Goal: Information Seeking & Learning: Learn about a topic

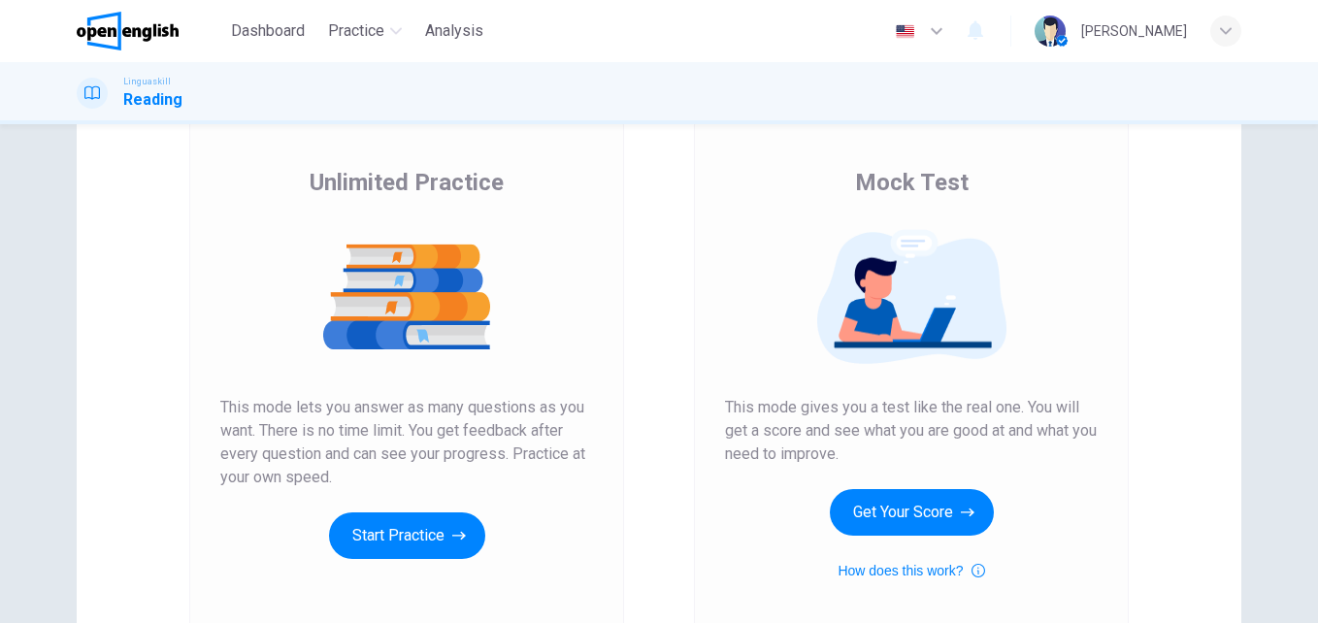
scroll to position [218, 0]
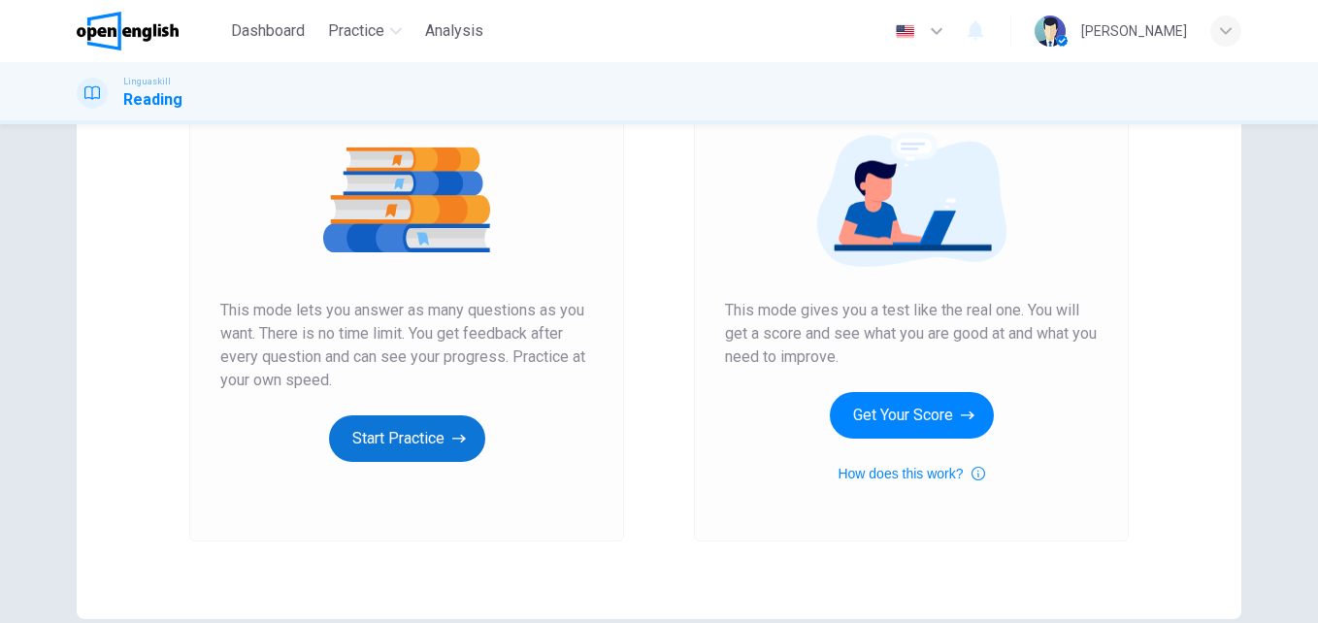
click at [424, 438] on button "Start Practice" at bounding box center [407, 438] width 156 height 47
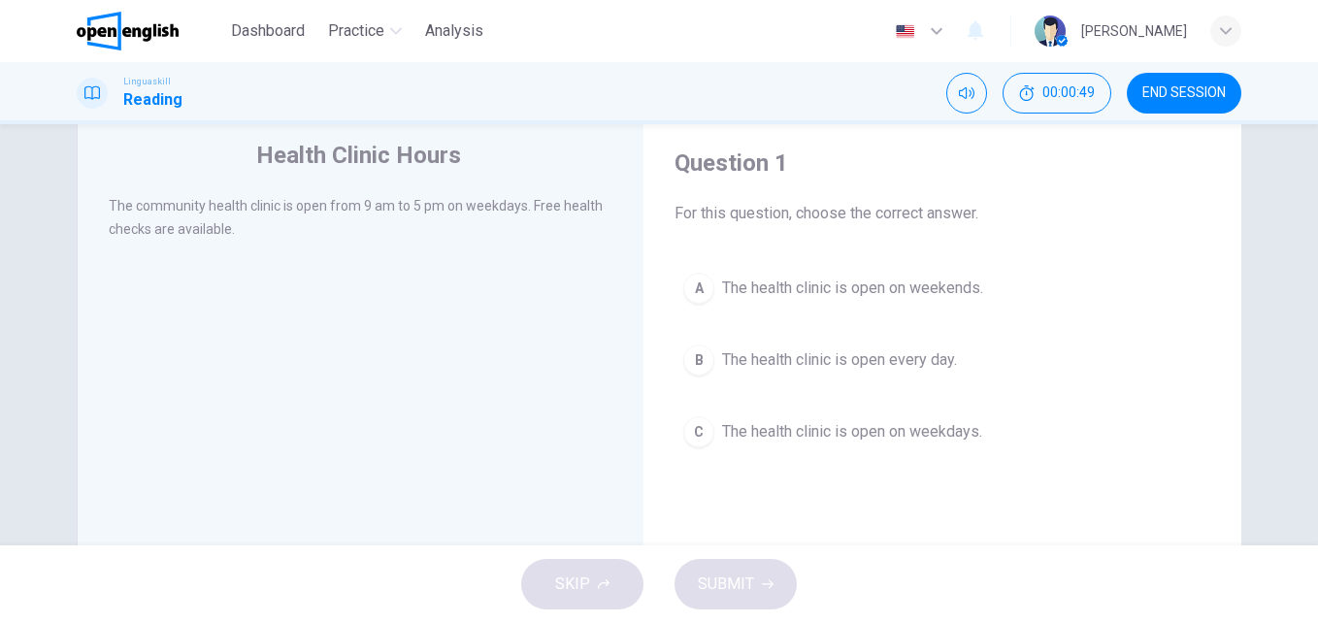
scroll to position [97, 0]
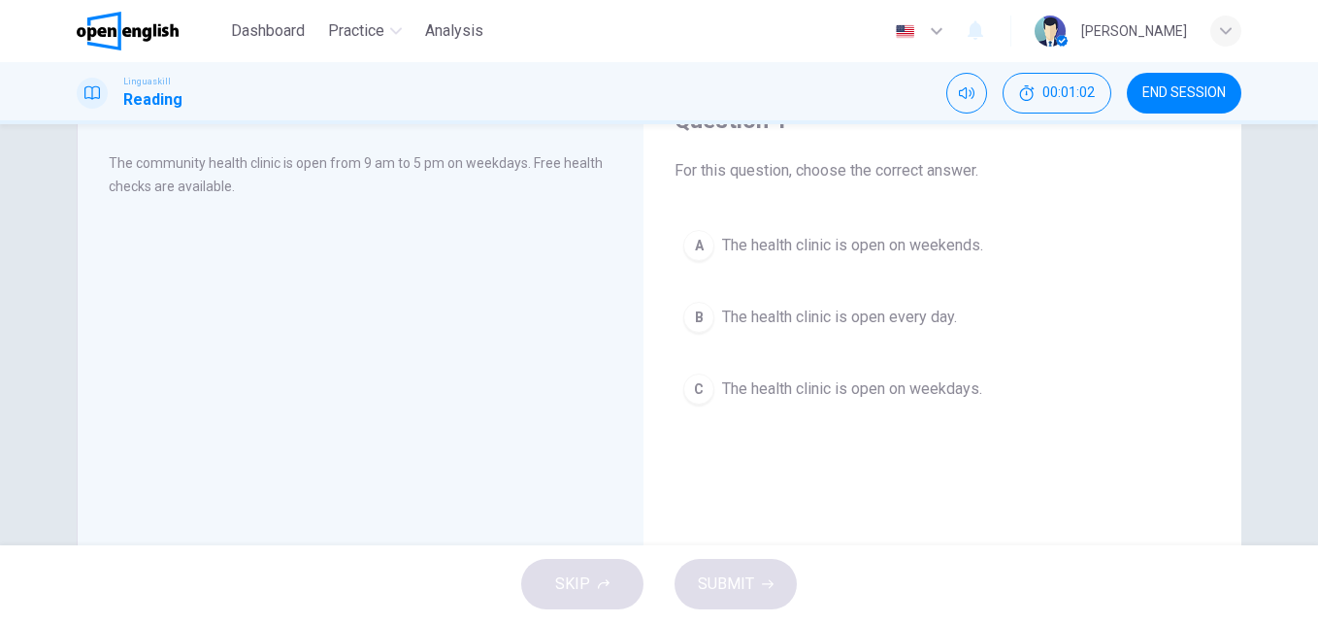
click at [875, 393] on span "The health clinic is open on weekdays." at bounding box center [852, 388] width 260 height 23
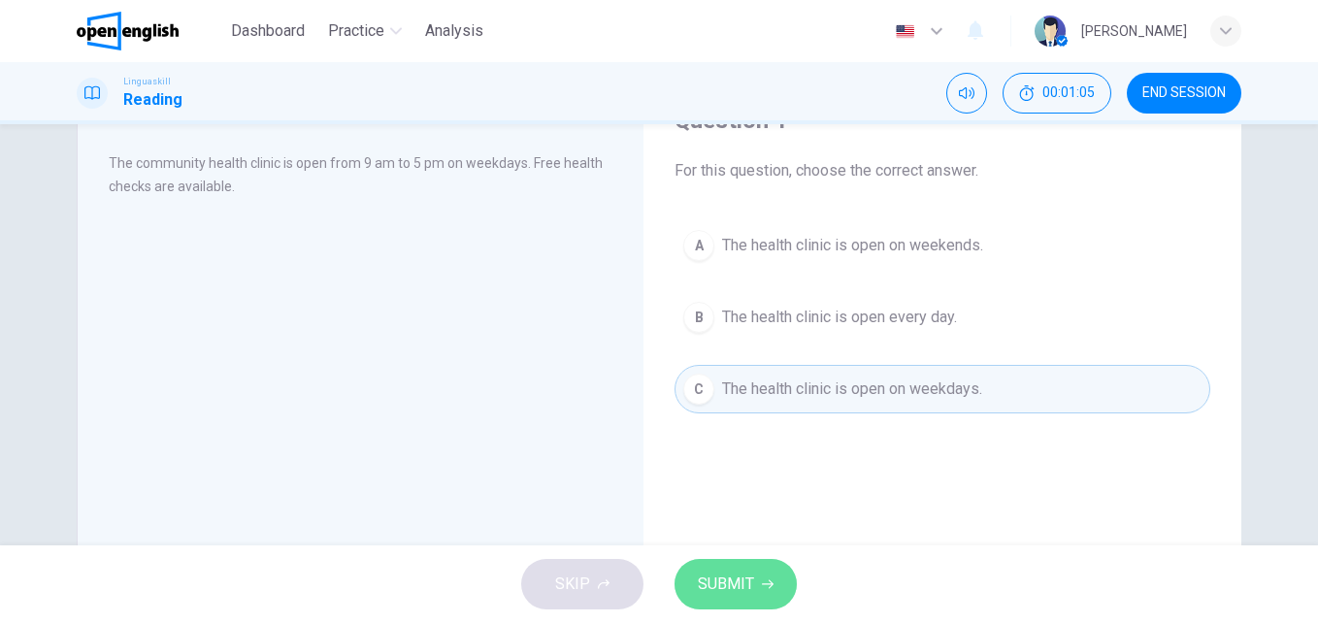
click at [768, 583] on icon "button" at bounding box center [768, 584] width 12 height 12
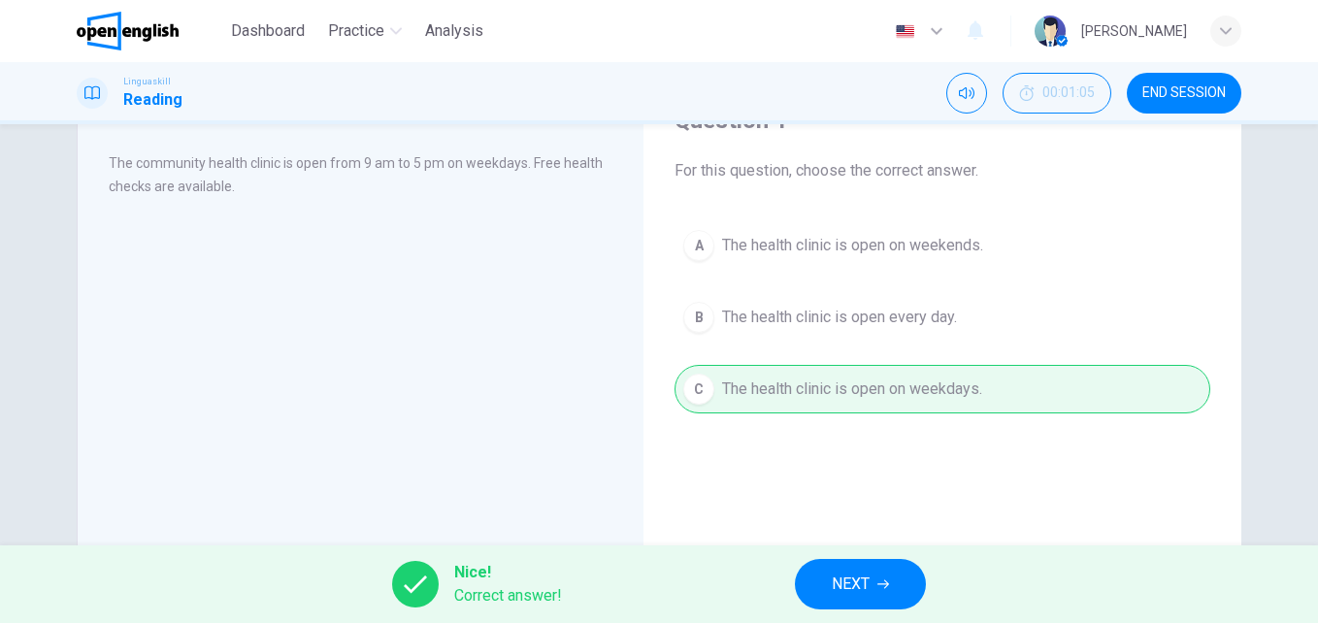
click at [845, 590] on span "NEXT" at bounding box center [851, 584] width 38 height 27
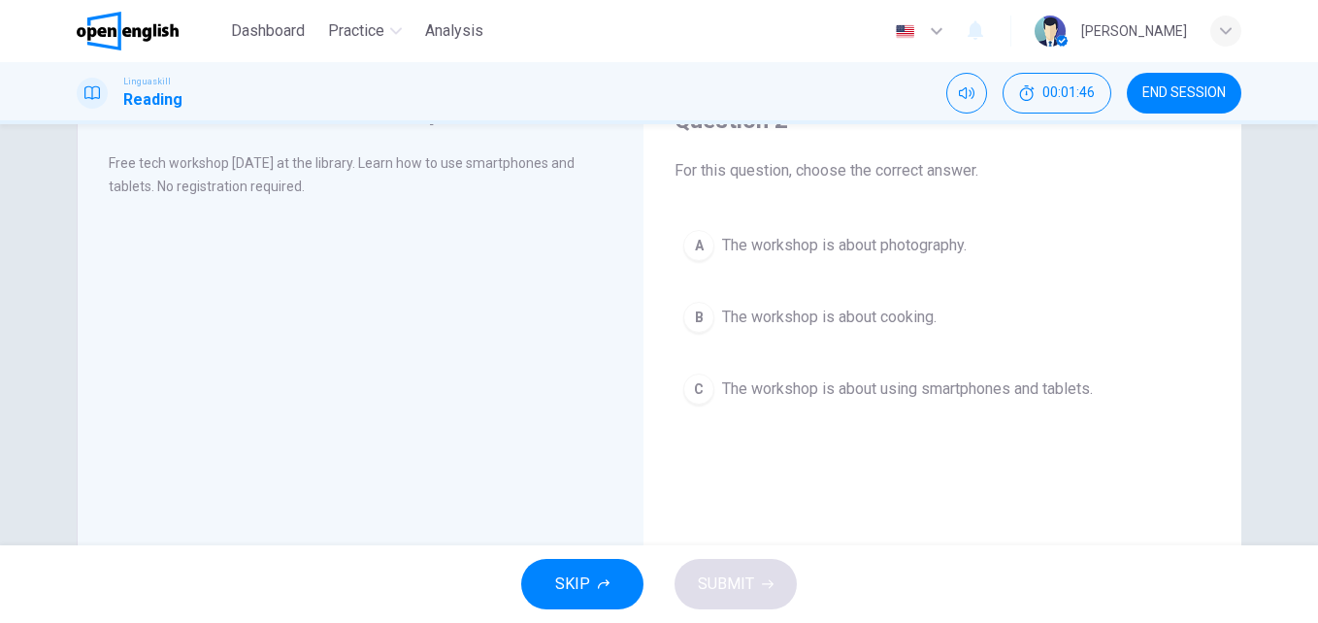
click at [952, 390] on span "The workshop is about using smartphones and tablets." at bounding box center [907, 388] width 371 height 23
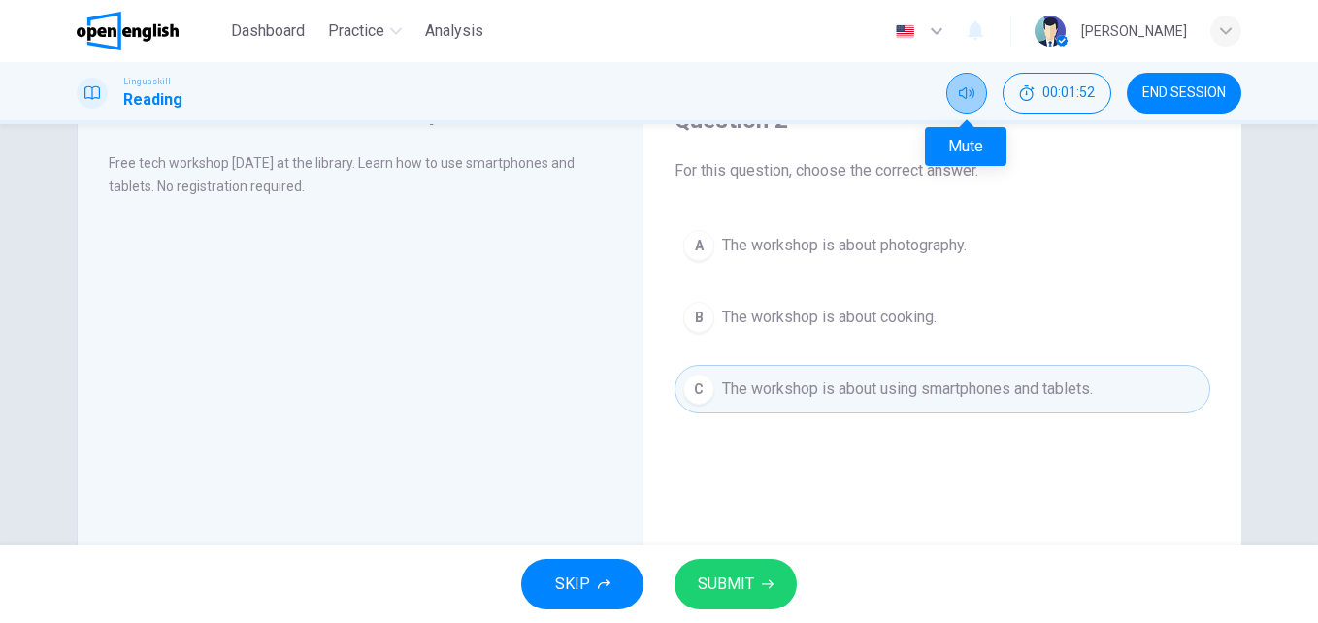
click at [960, 102] on button "Mute" at bounding box center [966, 93] width 41 height 41
click at [960, 102] on button "Unmute" at bounding box center [966, 93] width 41 height 41
click at [744, 591] on span "SUBMIT" at bounding box center [726, 584] width 56 height 27
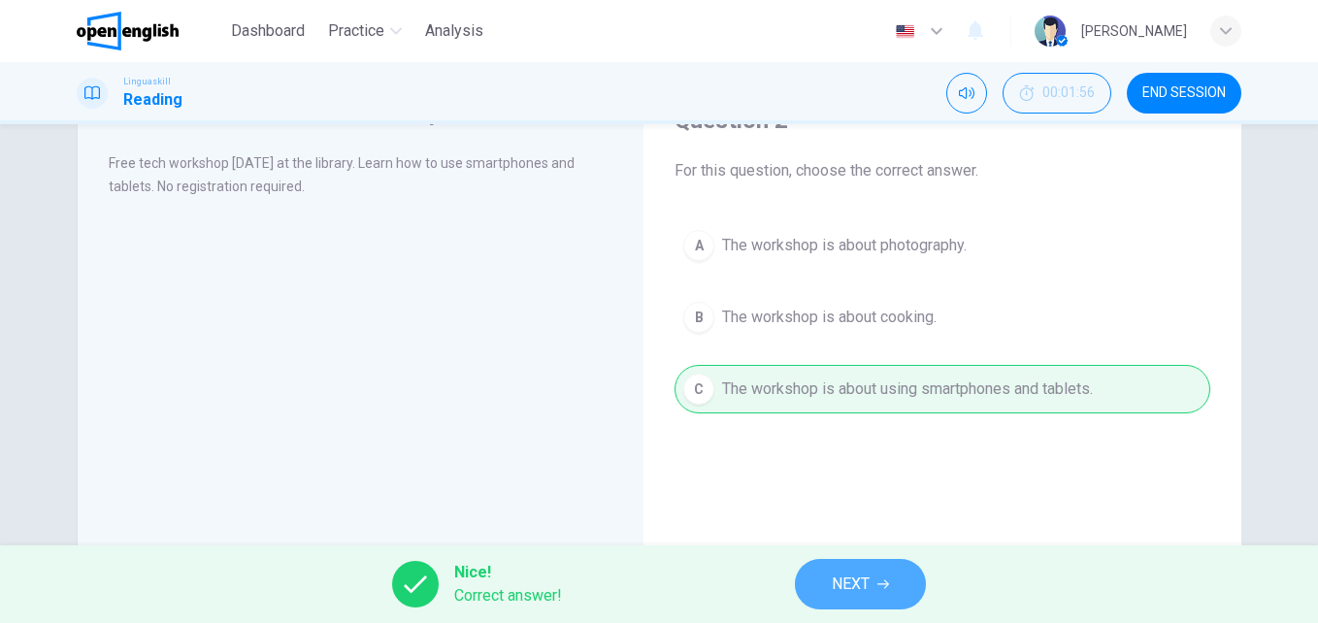
click at [880, 584] on icon "button" at bounding box center [883, 584] width 12 height 12
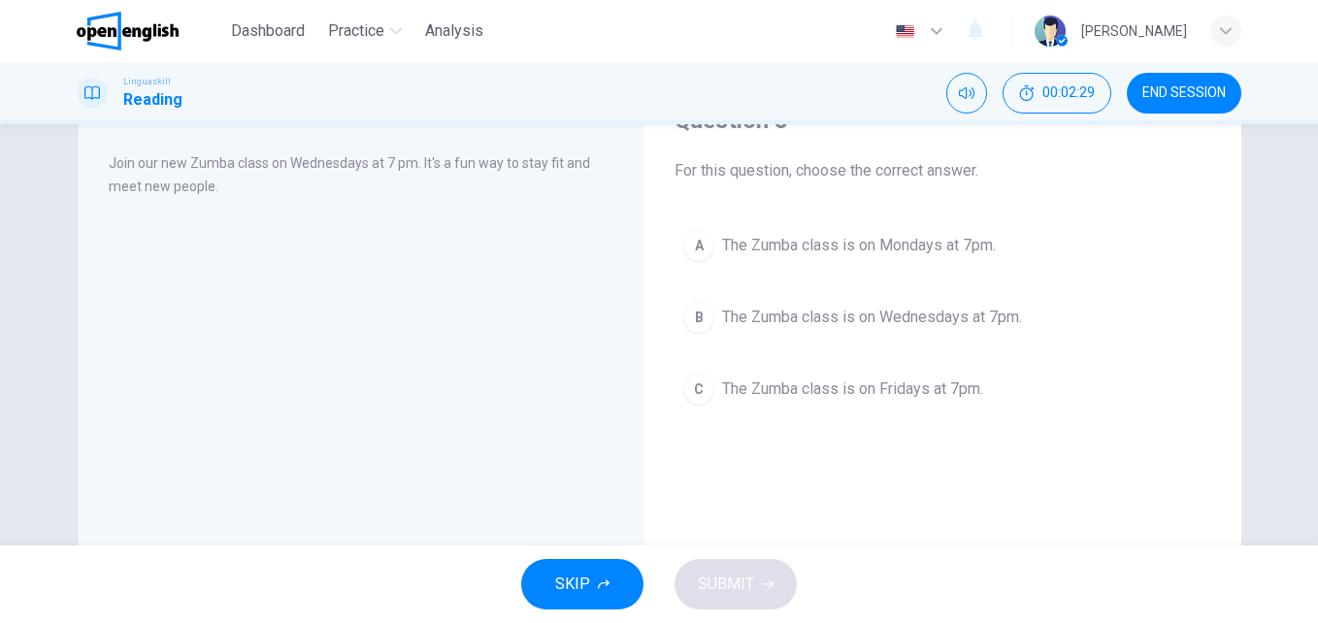
click at [960, 324] on span "The Zumba class is on Wednesdays at 7pm." at bounding box center [872, 317] width 300 height 23
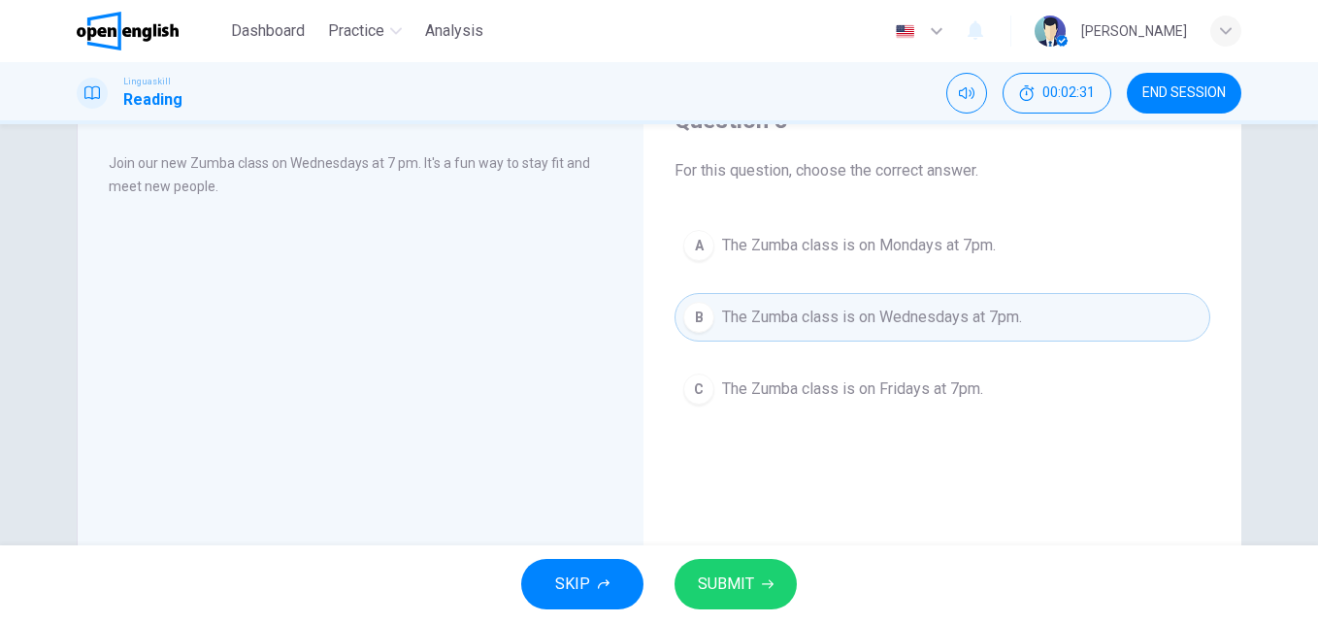
click at [737, 579] on span "SUBMIT" at bounding box center [726, 584] width 56 height 27
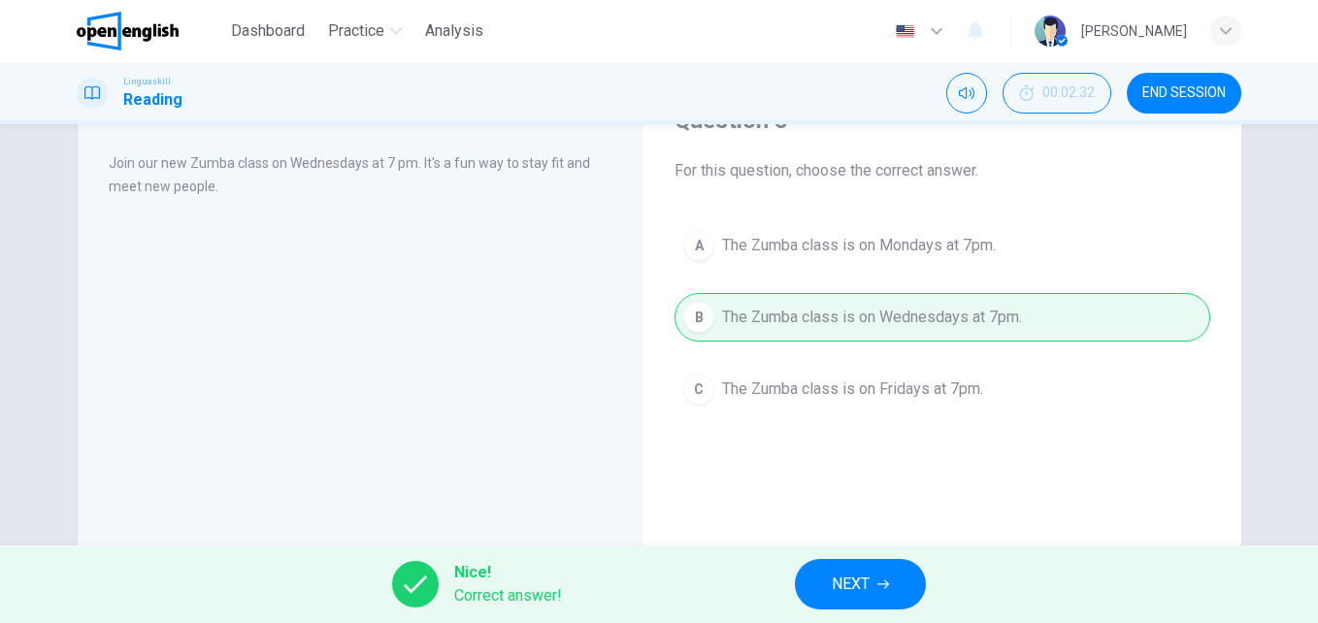
click at [880, 598] on button "NEXT" at bounding box center [860, 584] width 131 height 50
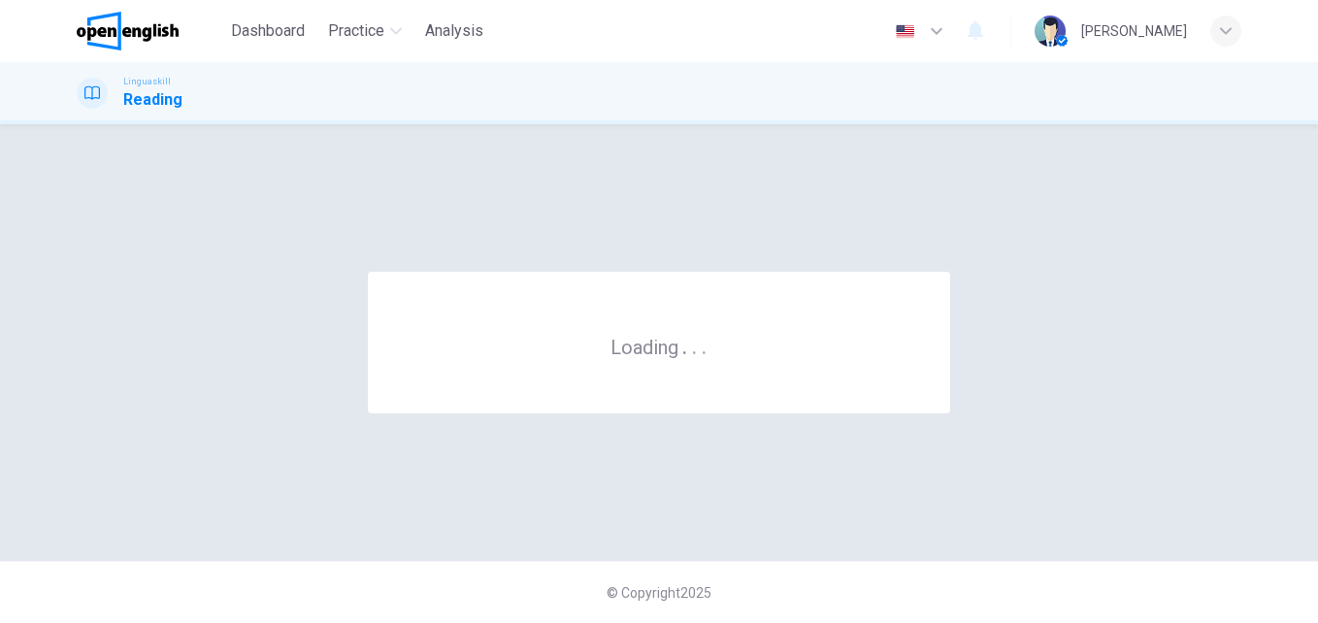
scroll to position [0, 0]
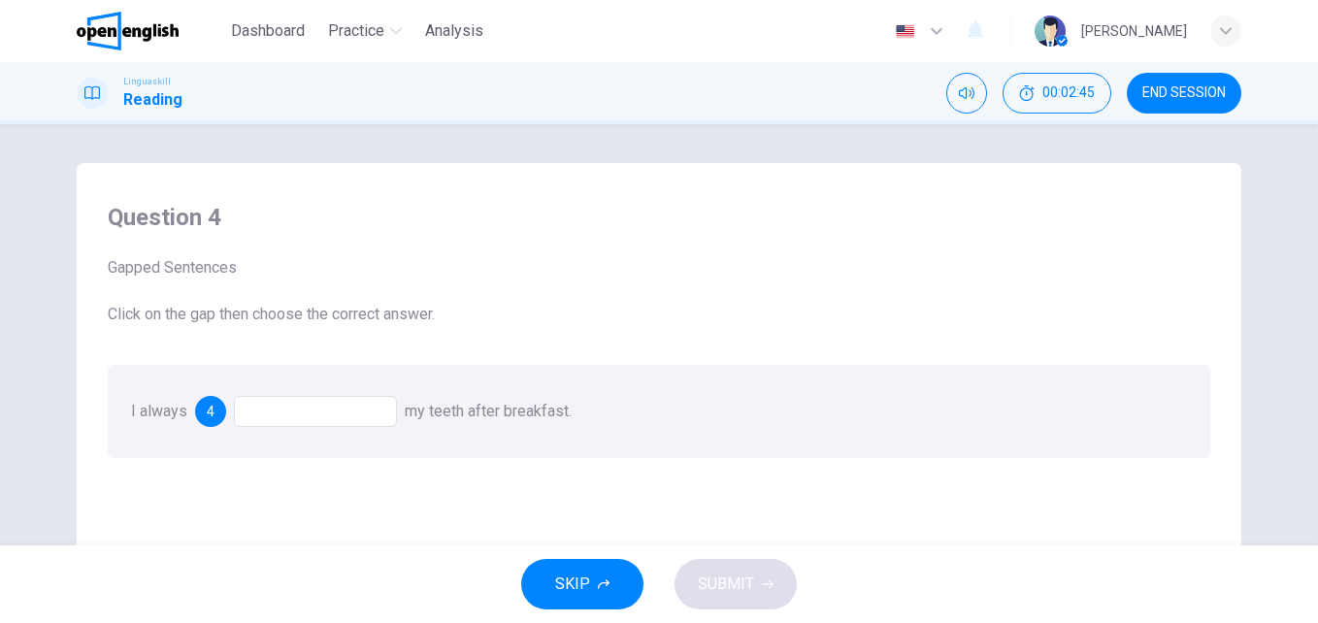
click at [280, 408] on div at bounding box center [315, 411] width 163 height 31
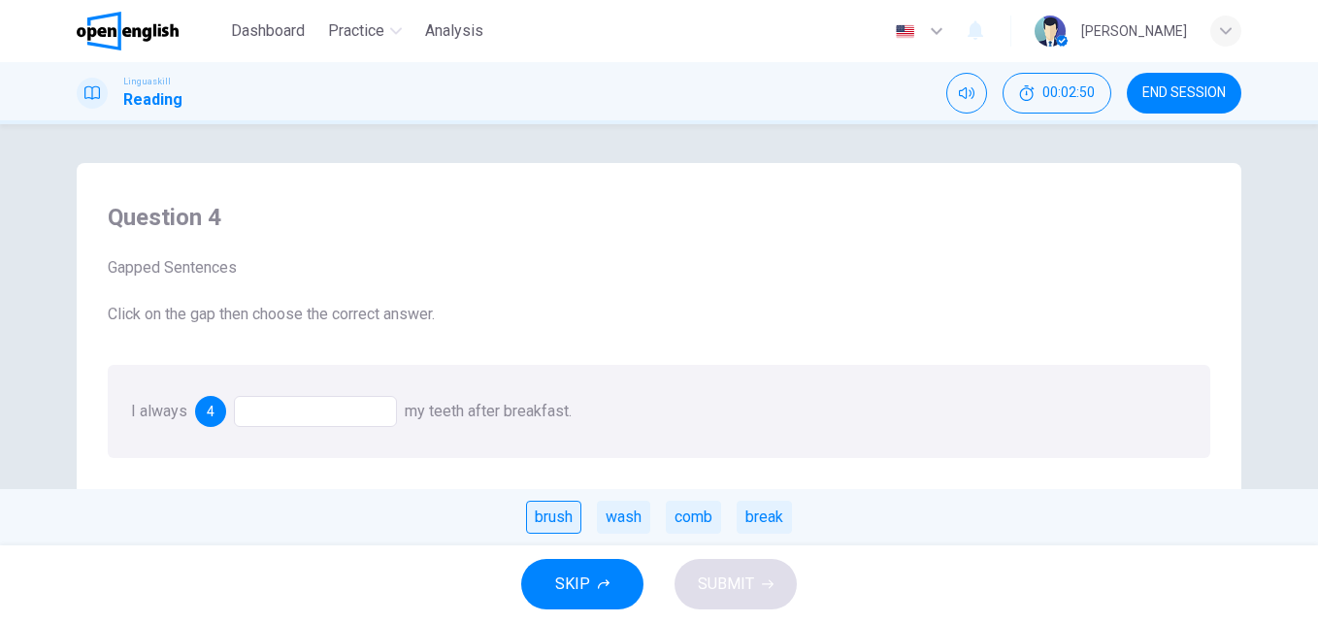
click at [566, 516] on div "brush" at bounding box center [553, 517] width 55 height 33
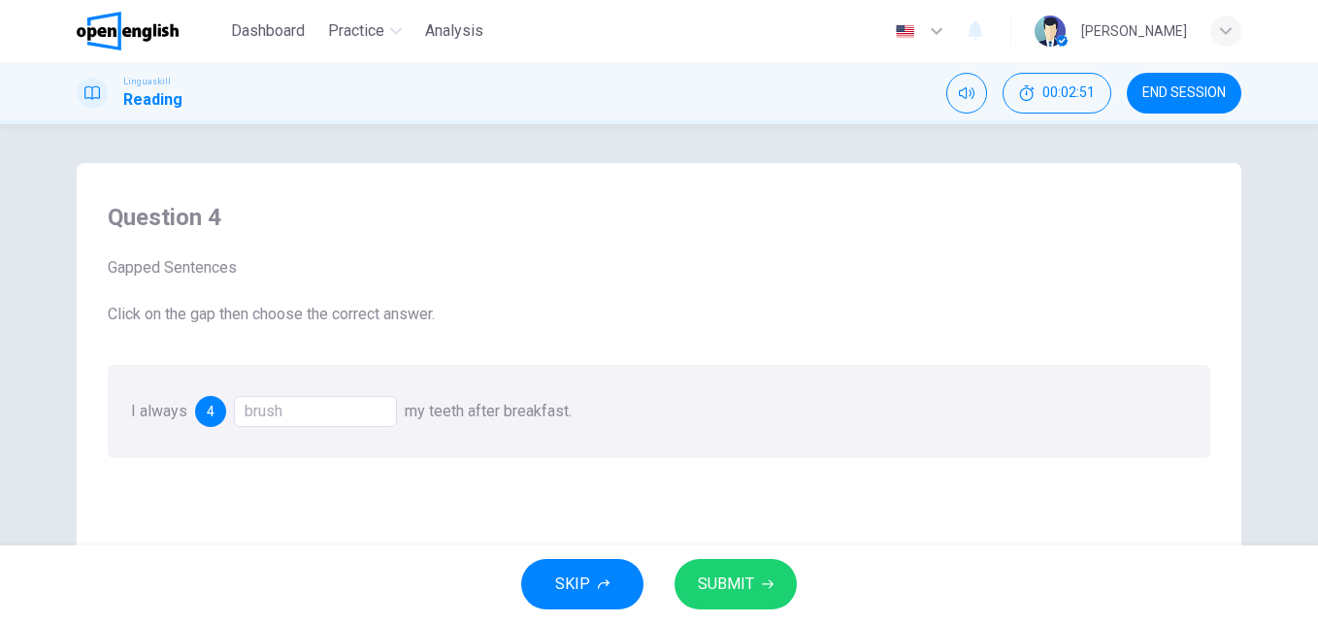
click at [734, 584] on span "SUBMIT" at bounding box center [726, 584] width 56 height 27
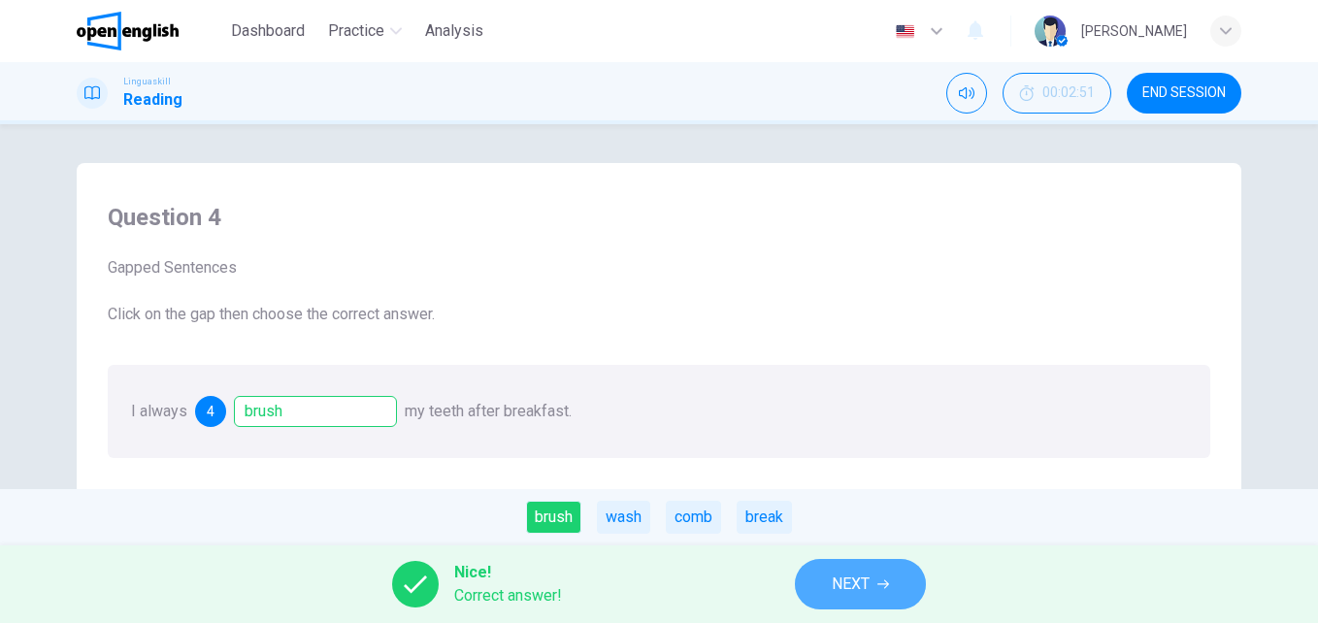
click at [886, 582] on icon "button" at bounding box center [883, 584] width 12 height 12
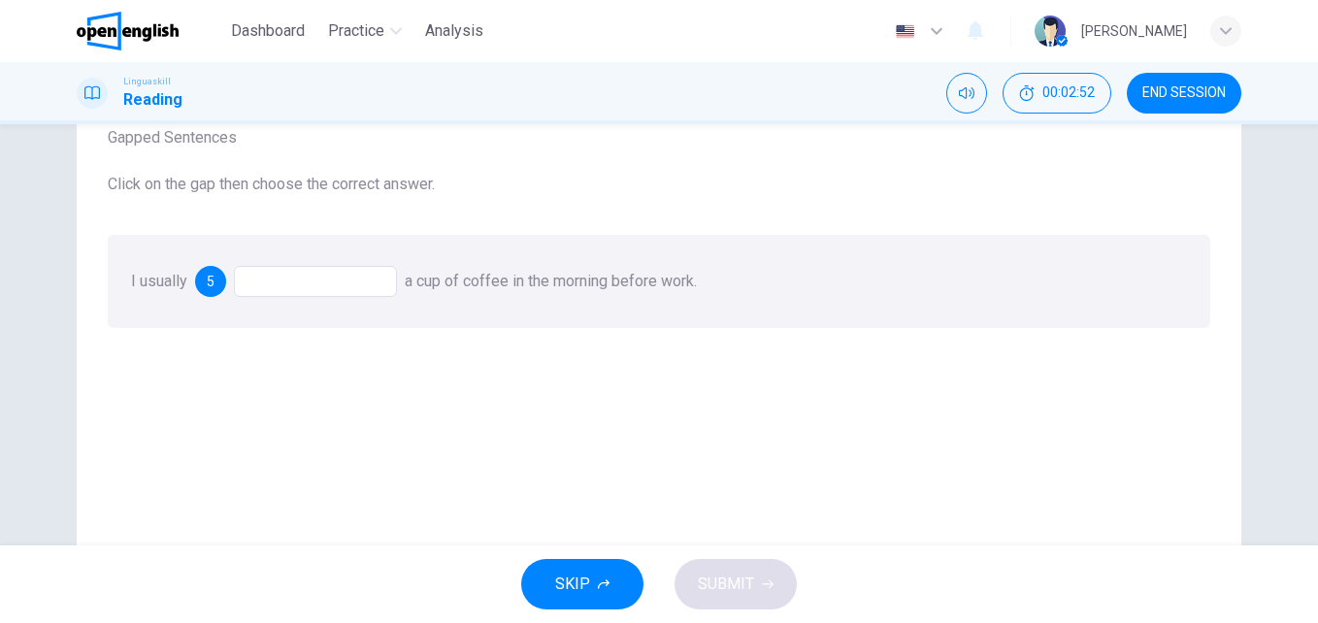
scroll to position [97, 0]
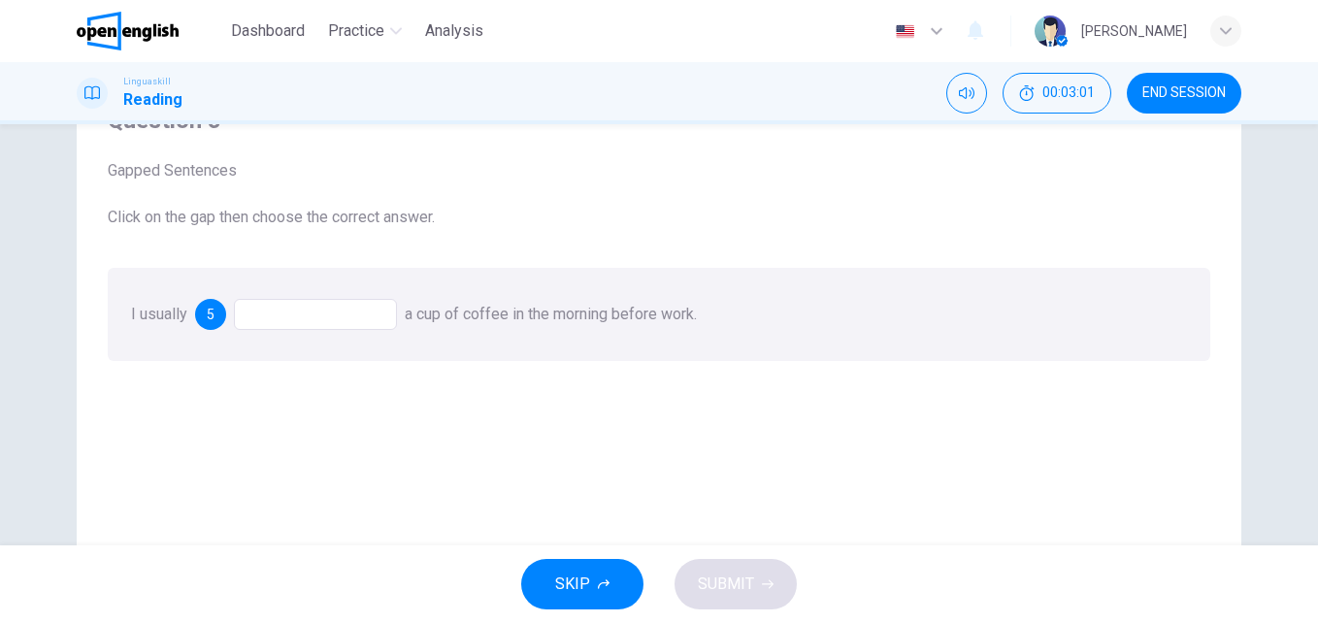
click at [359, 314] on div at bounding box center [315, 314] width 163 height 31
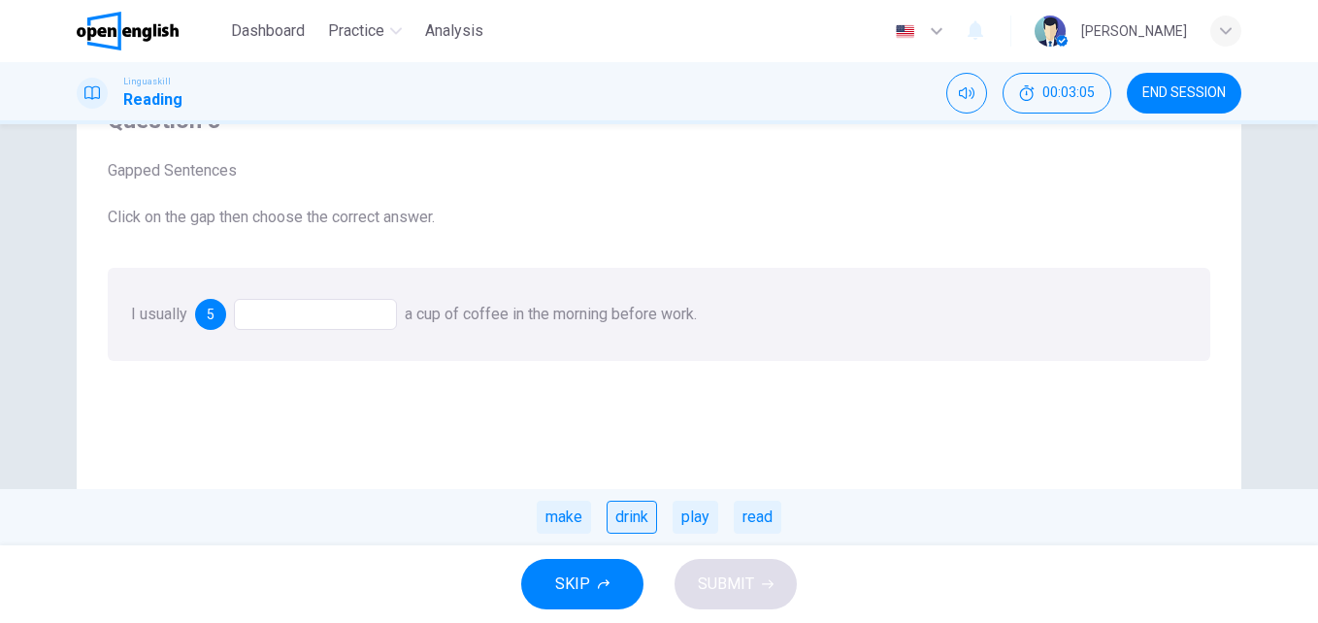
click at [630, 521] on div "drink" at bounding box center [631, 517] width 50 height 33
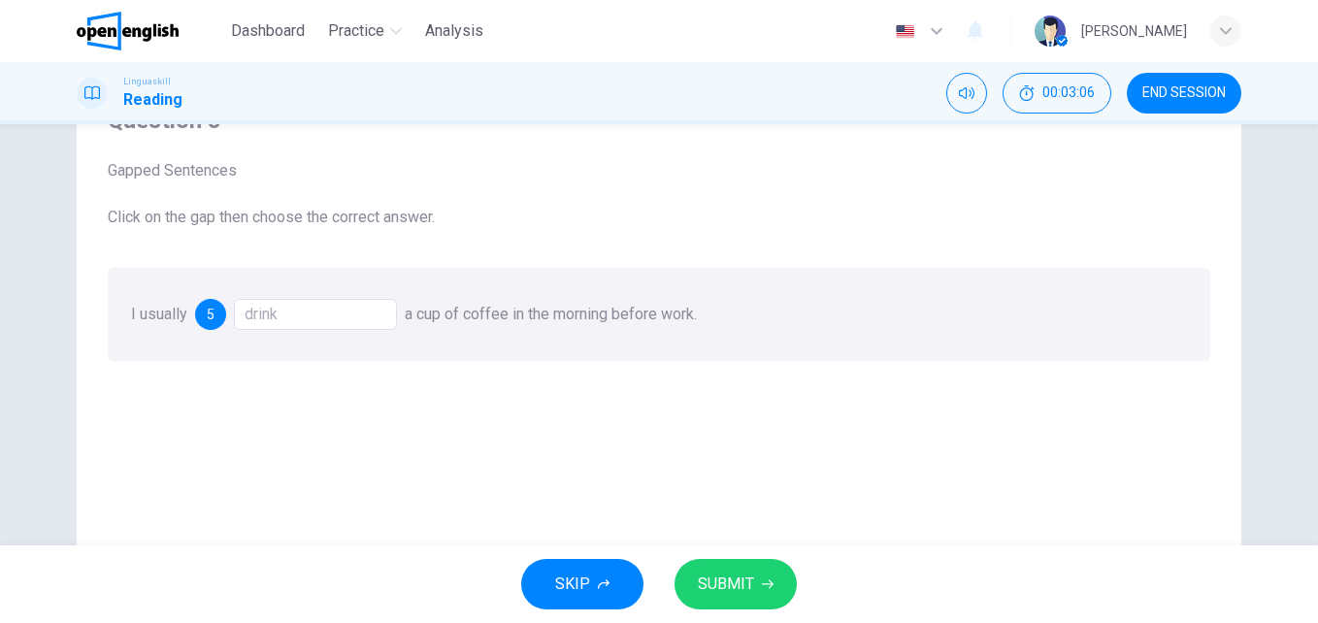
click at [757, 585] on button "SUBMIT" at bounding box center [735, 584] width 122 height 50
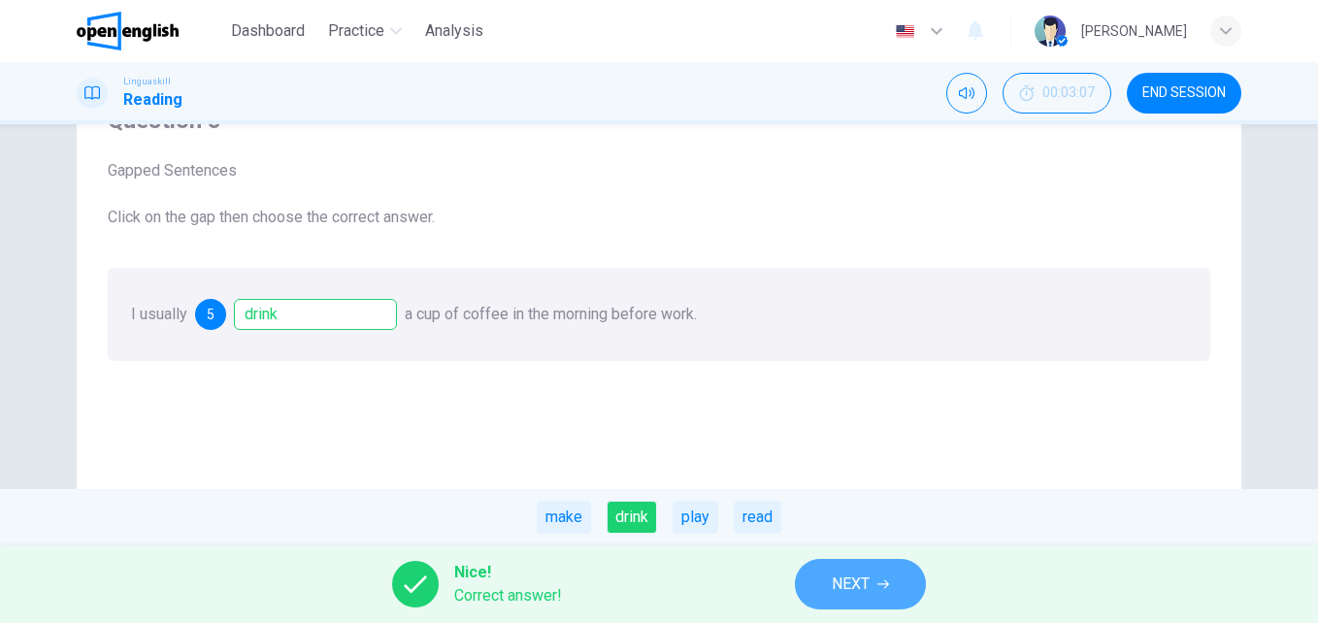
click at [882, 589] on icon "button" at bounding box center [883, 584] width 12 height 12
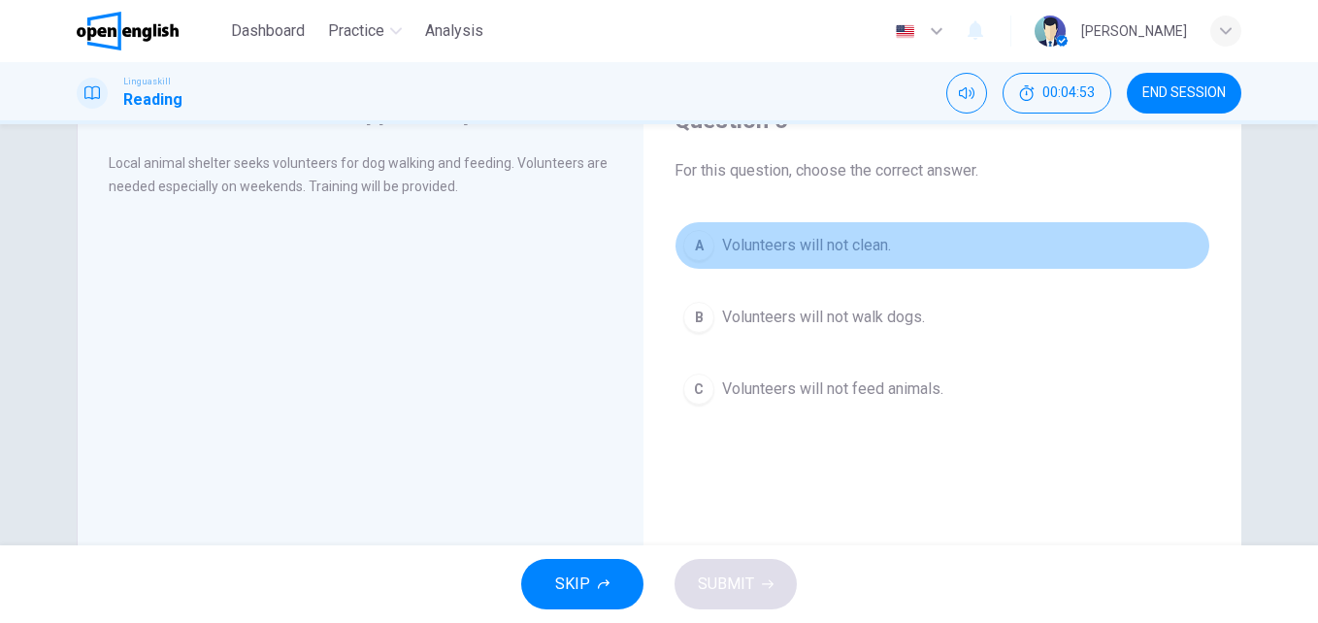
click at [858, 251] on span "Volunteers will not clean." at bounding box center [806, 245] width 169 height 23
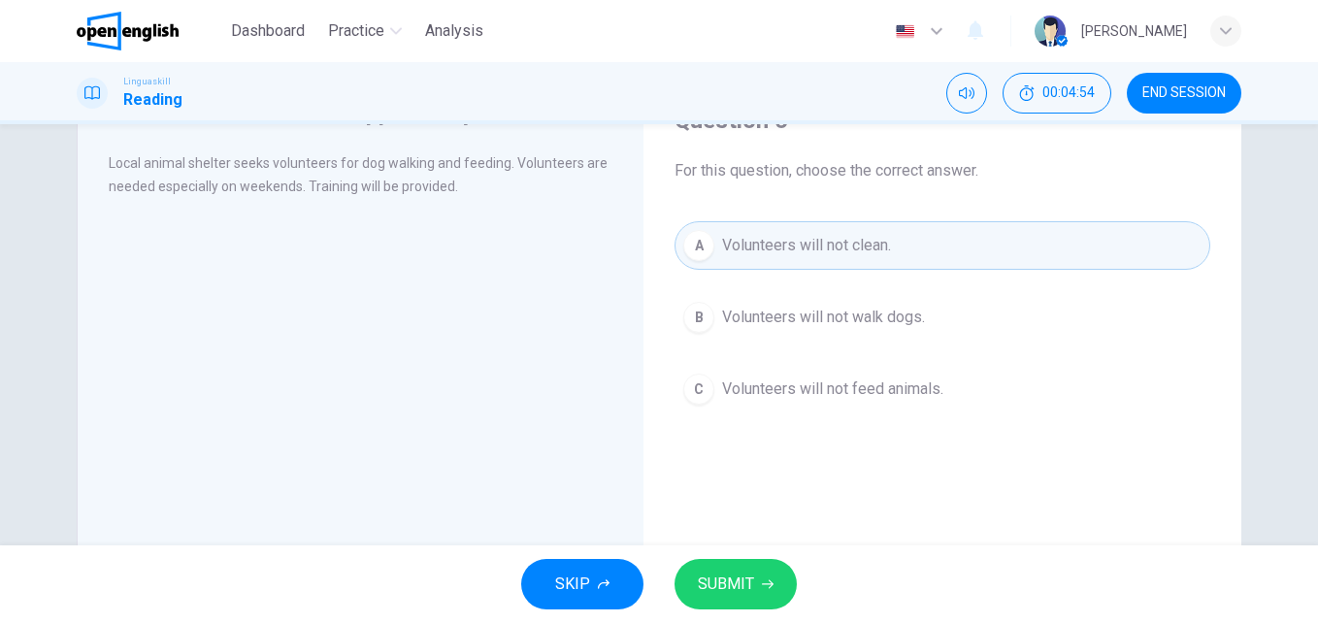
click at [762, 583] on icon "button" at bounding box center [768, 584] width 12 height 12
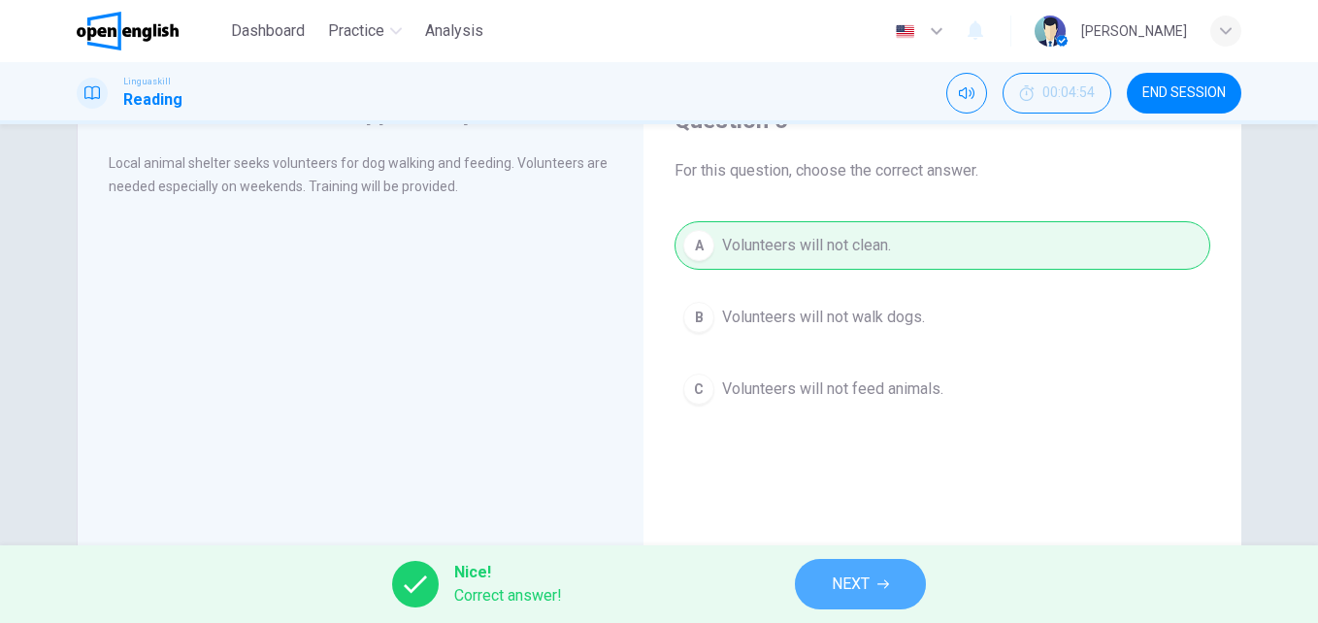
click at [858, 588] on span "NEXT" at bounding box center [851, 584] width 38 height 27
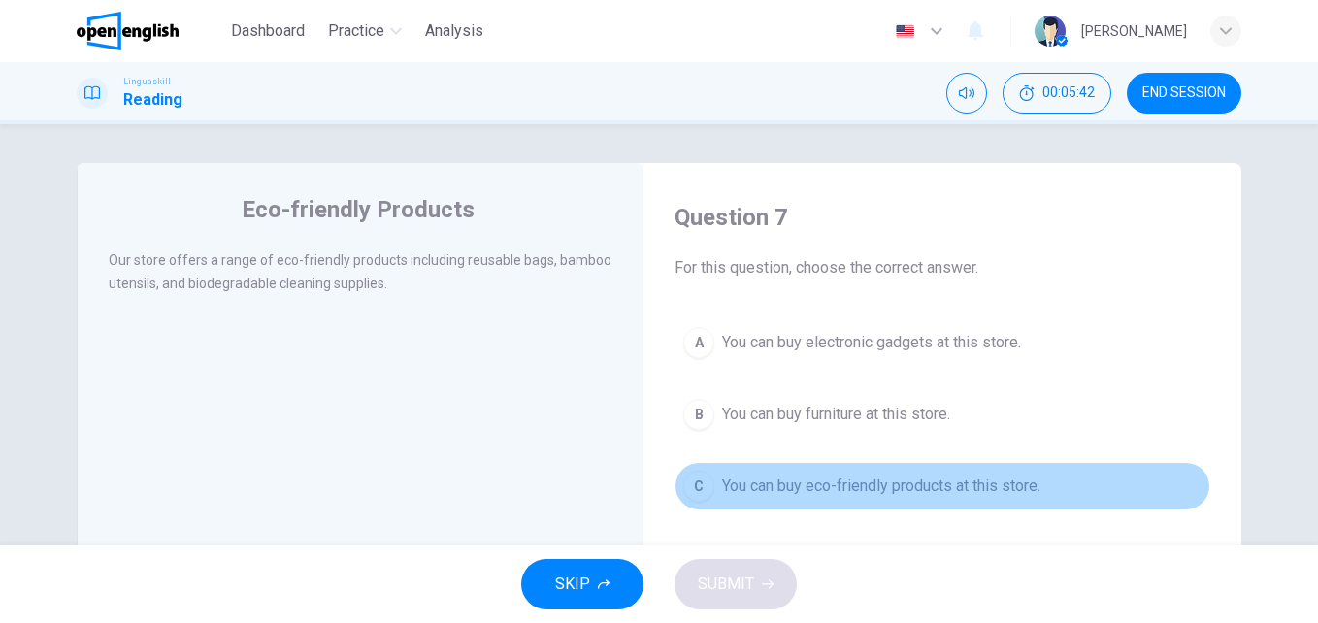
click at [847, 495] on span "You can buy eco-friendly products at this store." at bounding box center [881, 485] width 318 height 23
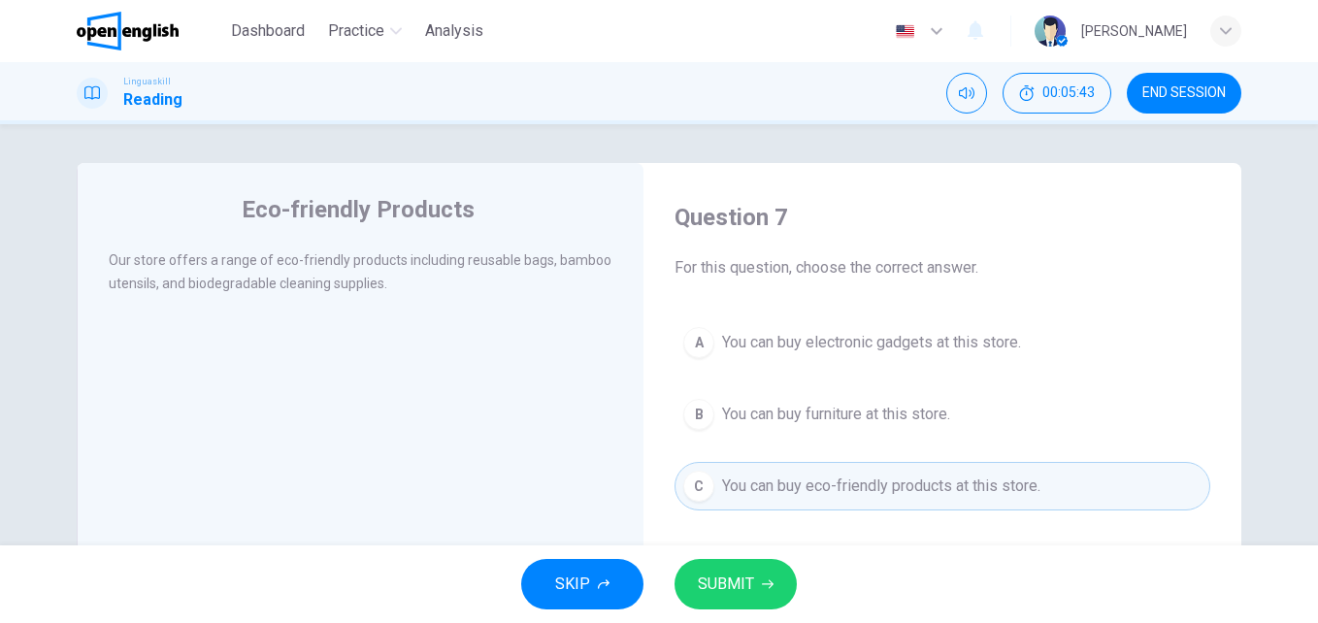
click at [754, 577] on button "SUBMIT" at bounding box center [735, 584] width 122 height 50
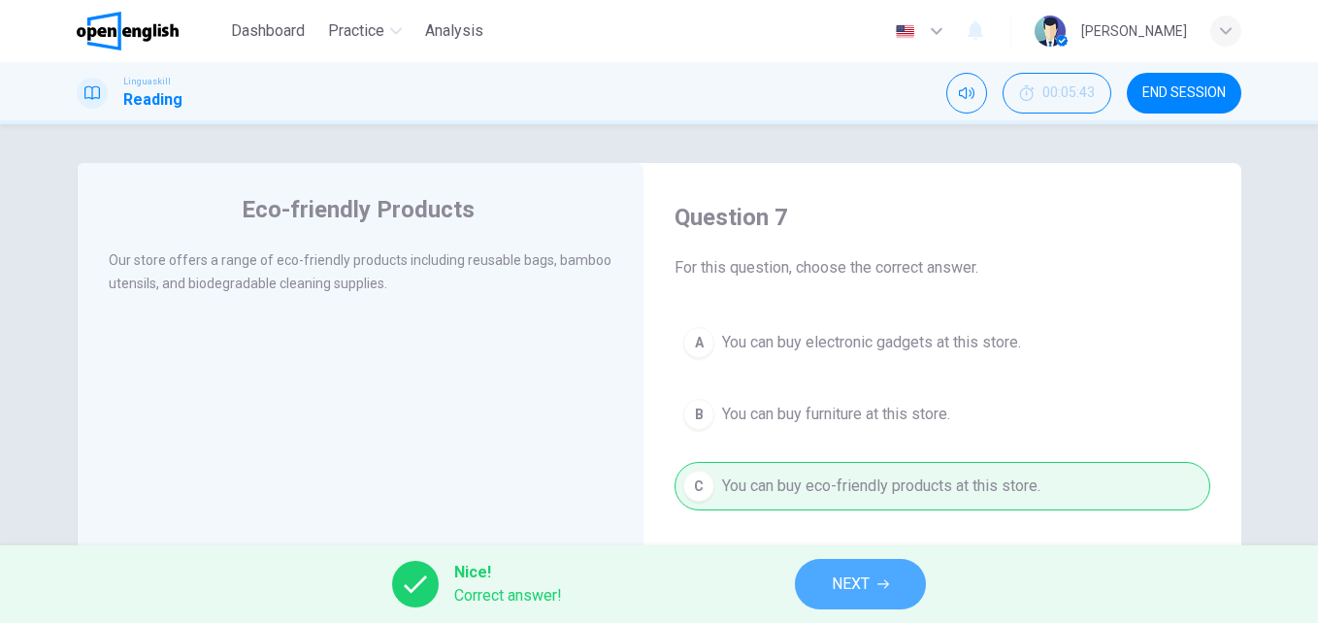
click at [876, 581] on button "NEXT" at bounding box center [860, 584] width 131 height 50
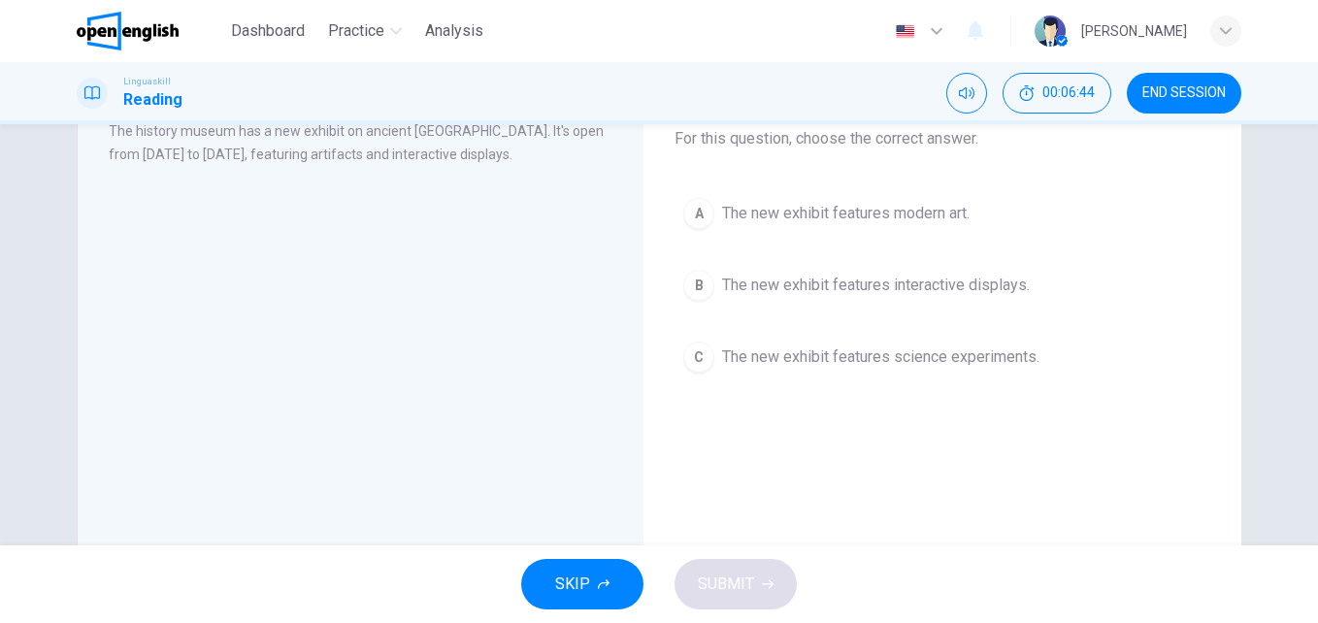
scroll to position [97, 0]
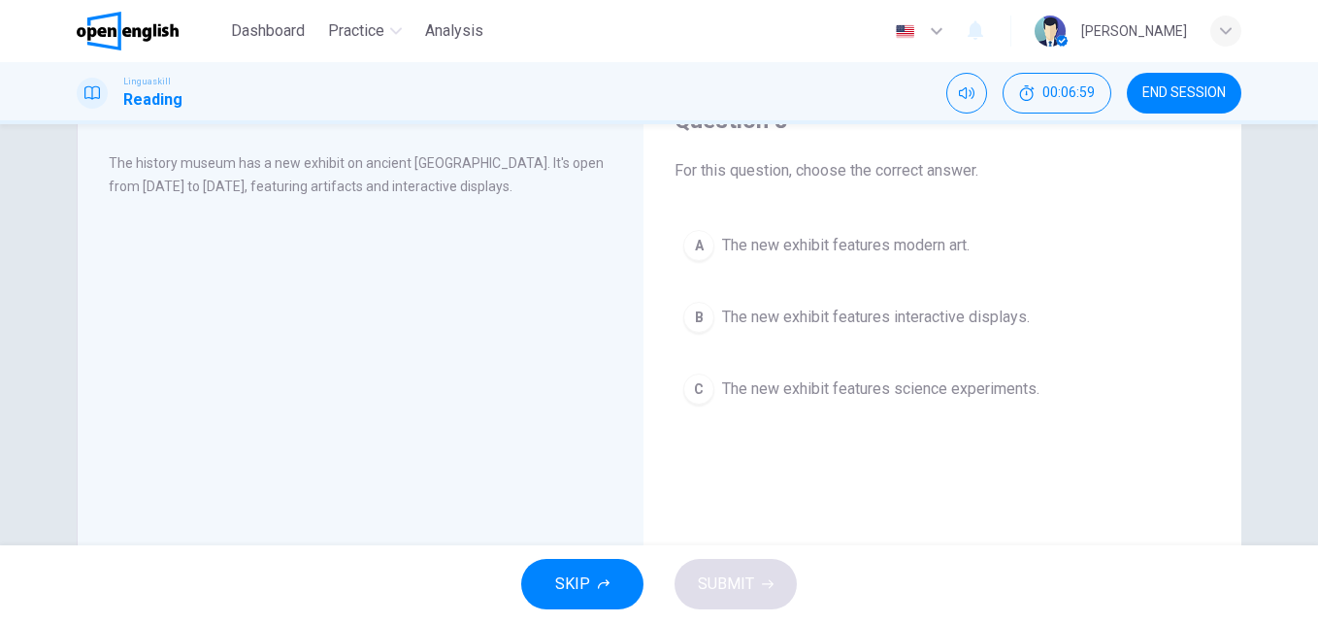
drag, startPoint x: 153, startPoint y: 186, endPoint x: 240, endPoint y: 186, distance: 86.4
click at [240, 186] on span "The history museum has a new exhibit on ancient [GEOGRAPHIC_DATA]. It's open fr…" at bounding box center [356, 174] width 495 height 39
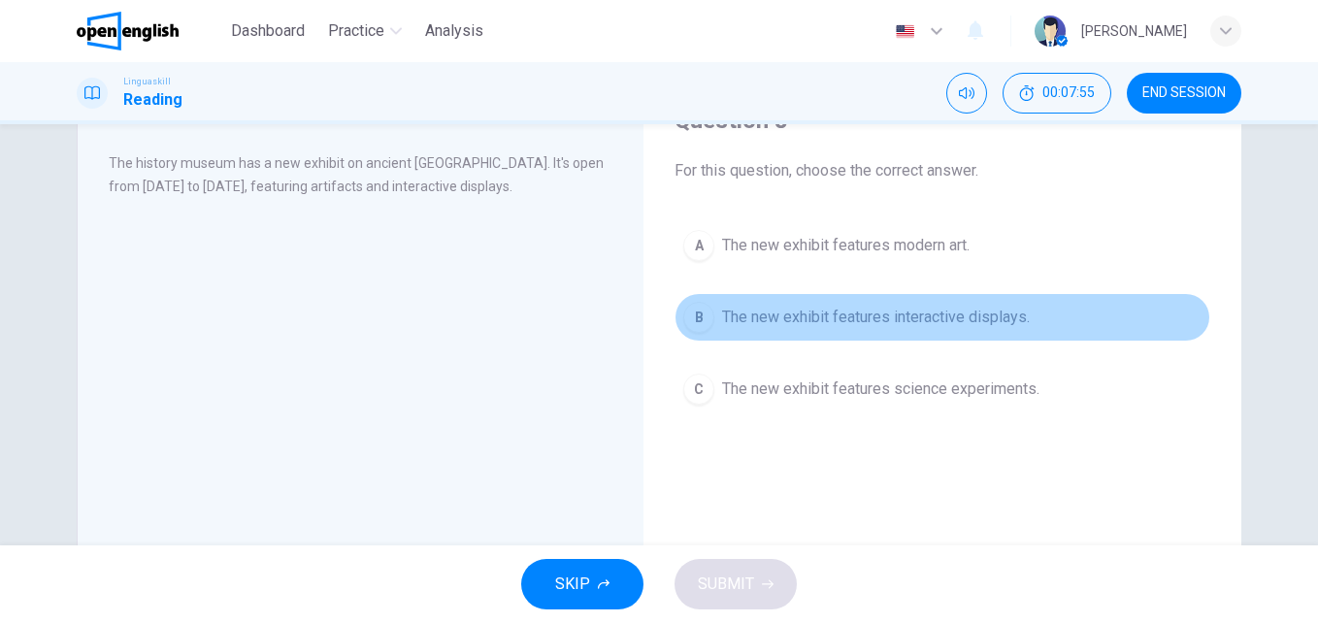
click at [847, 317] on span "The new exhibit features interactive displays." at bounding box center [876, 317] width 308 height 23
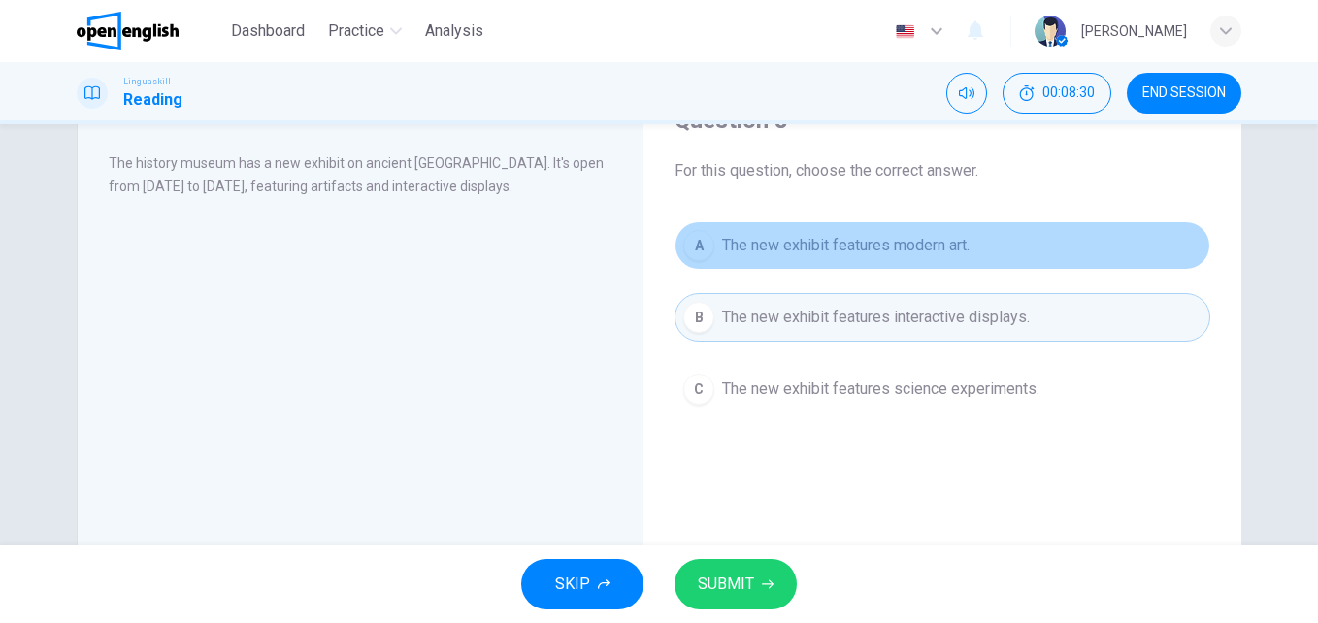
click at [799, 249] on span "The new exhibit features modern art." at bounding box center [845, 245] width 247 height 23
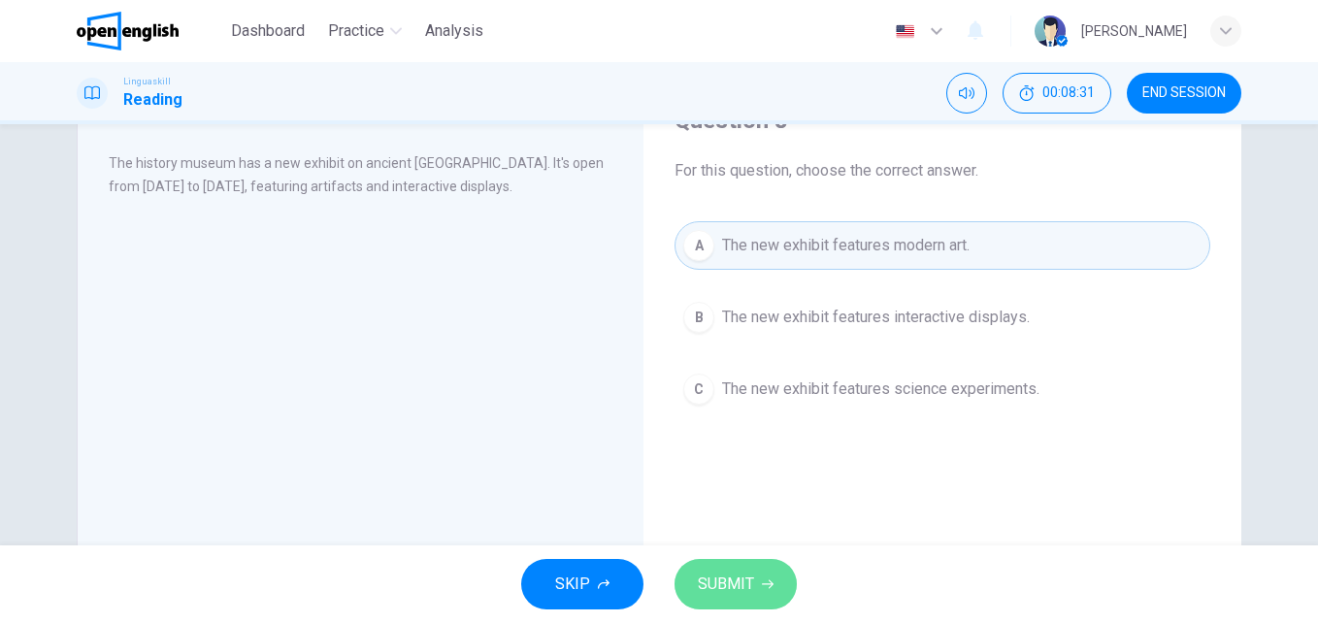
click at [766, 587] on icon "button" at bounding box center [768, 584] width 12 height 12
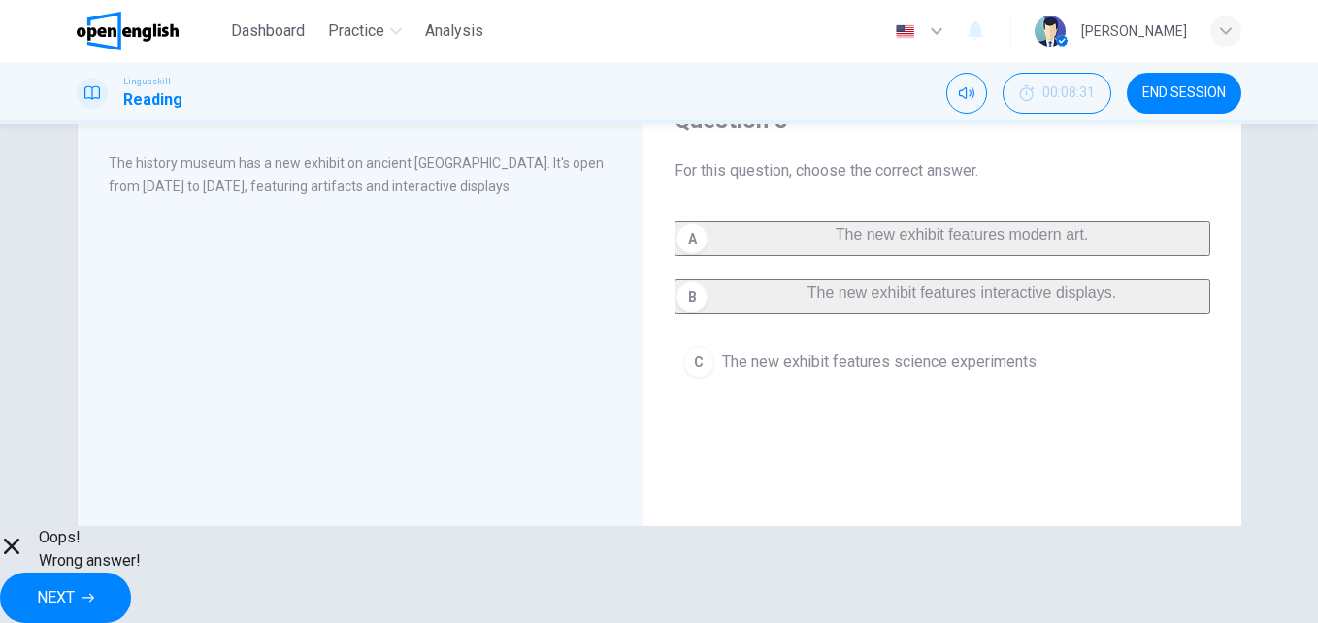
click at [131, 575] on button "NEXT" at bounding box center [65, 597] width 131 height 50
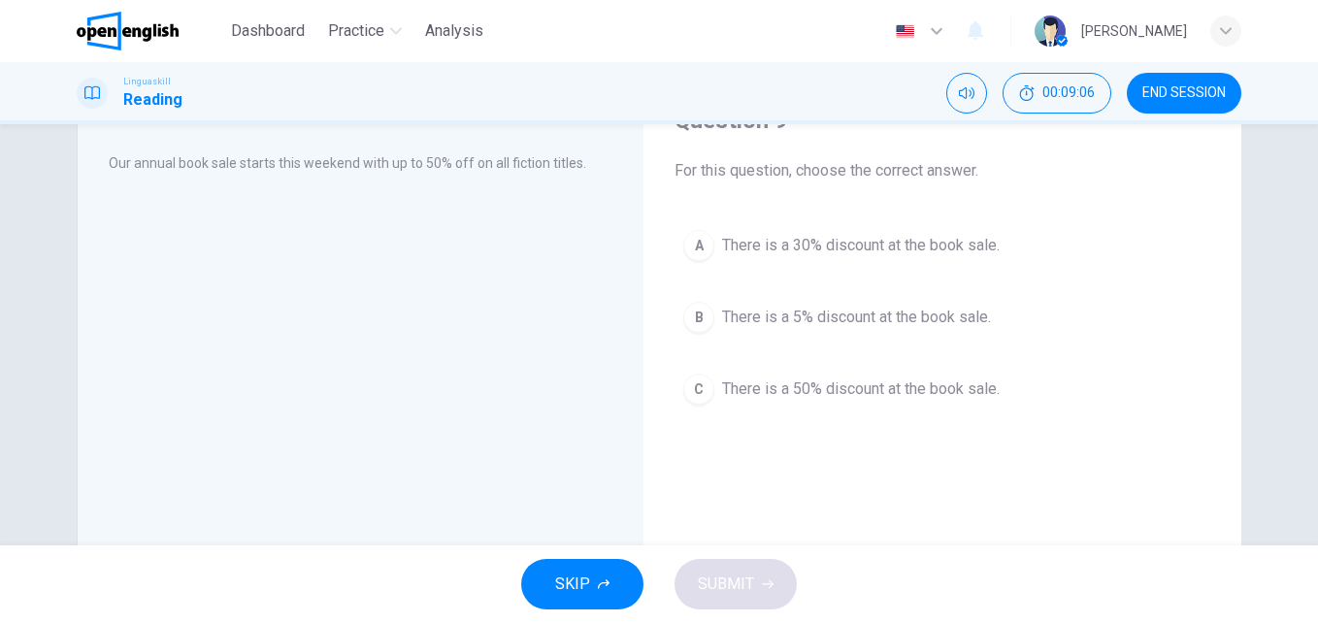
click at [885, 394] on span "There is a 50% discount at the book sale." at bounding box center [861, 388] width 278 height 23
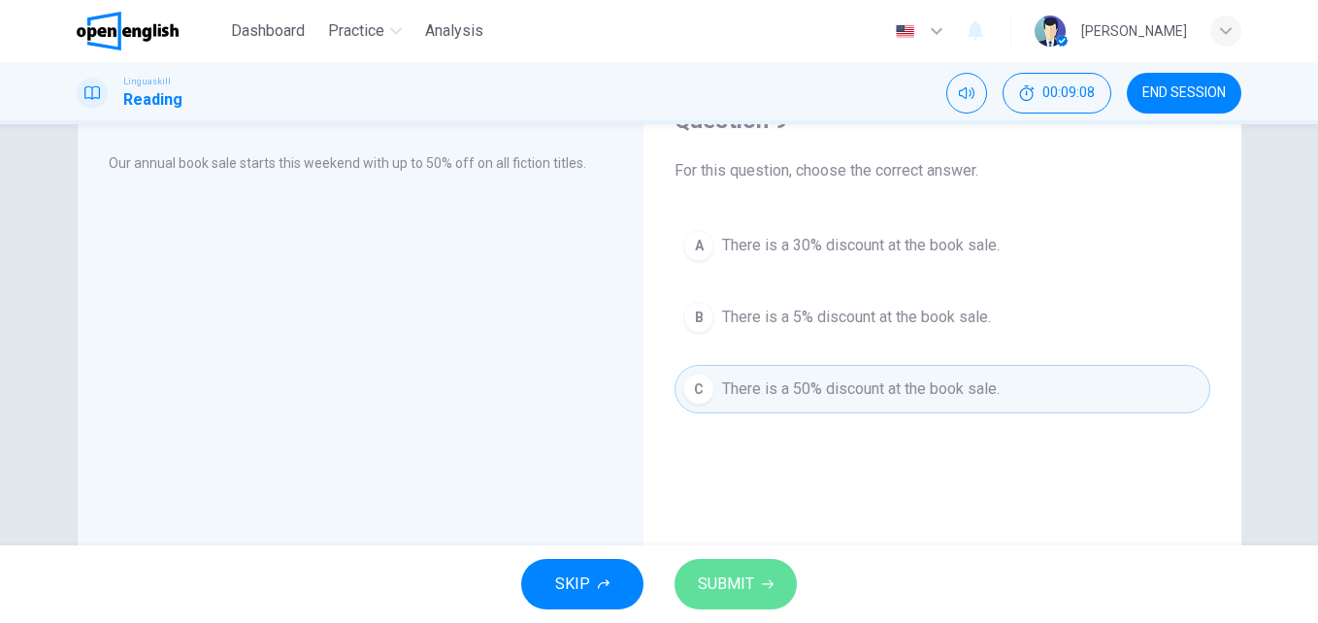
click at [749, 587] on span "SUBMIT" at bounding box center [726, 584] width 56 height 27
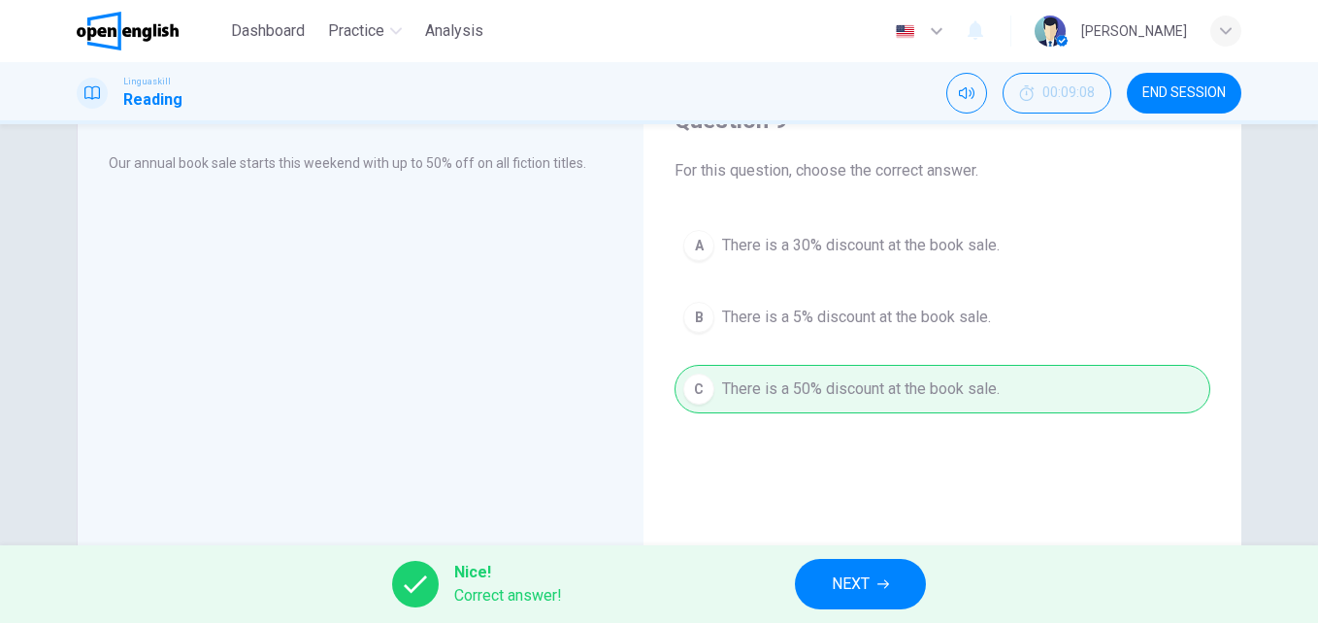
click at [860, 584] on span "NEXT" at bounding box center [851, 584] width 38 height 27
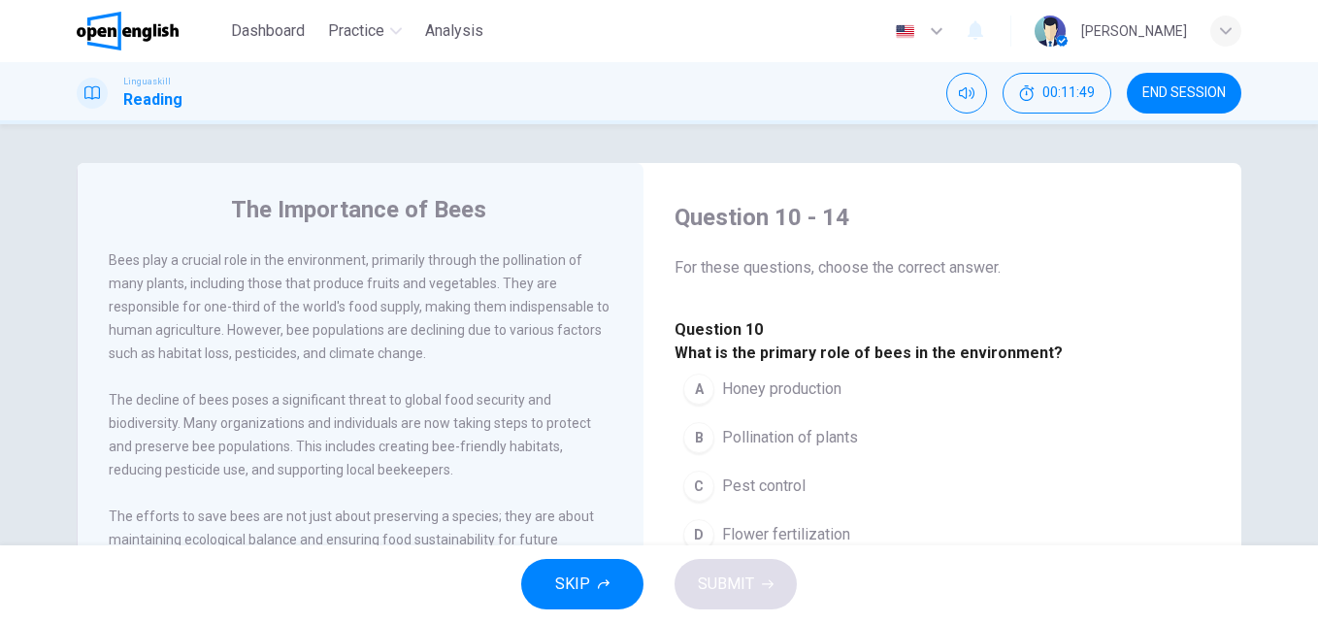
scroll to position [194, 0]
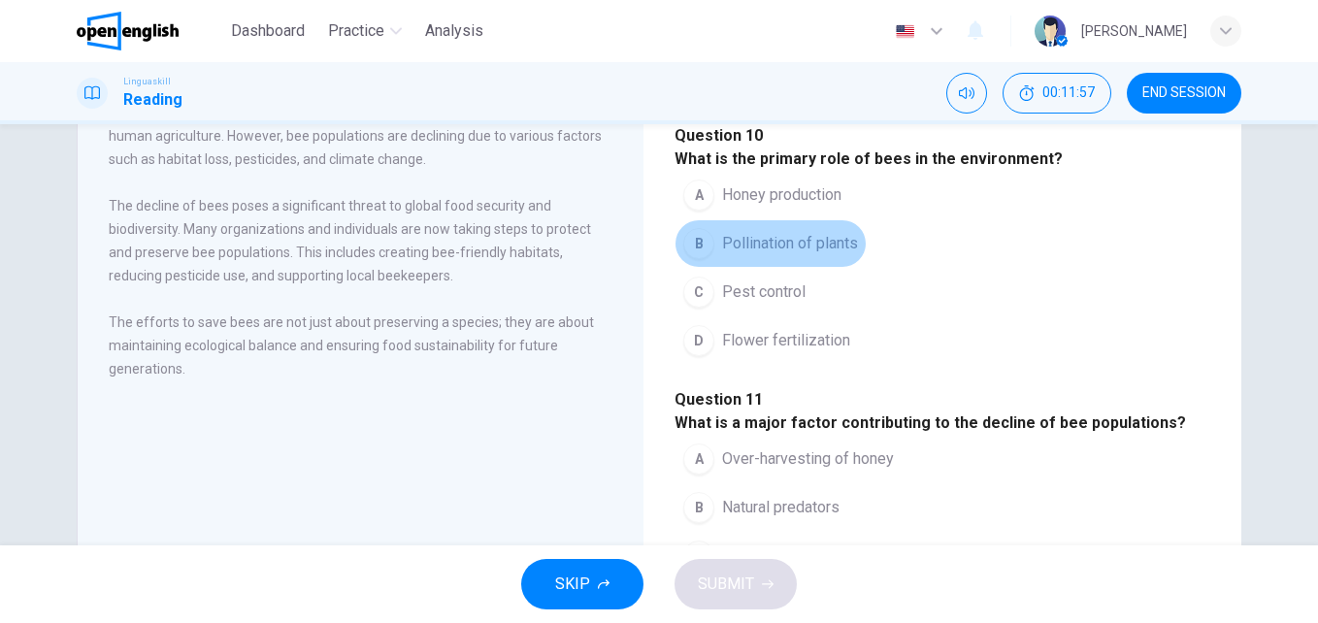
click at [746, 255] on span "Pollination of plants" at bounding box center [790, 243] width 136 height 23
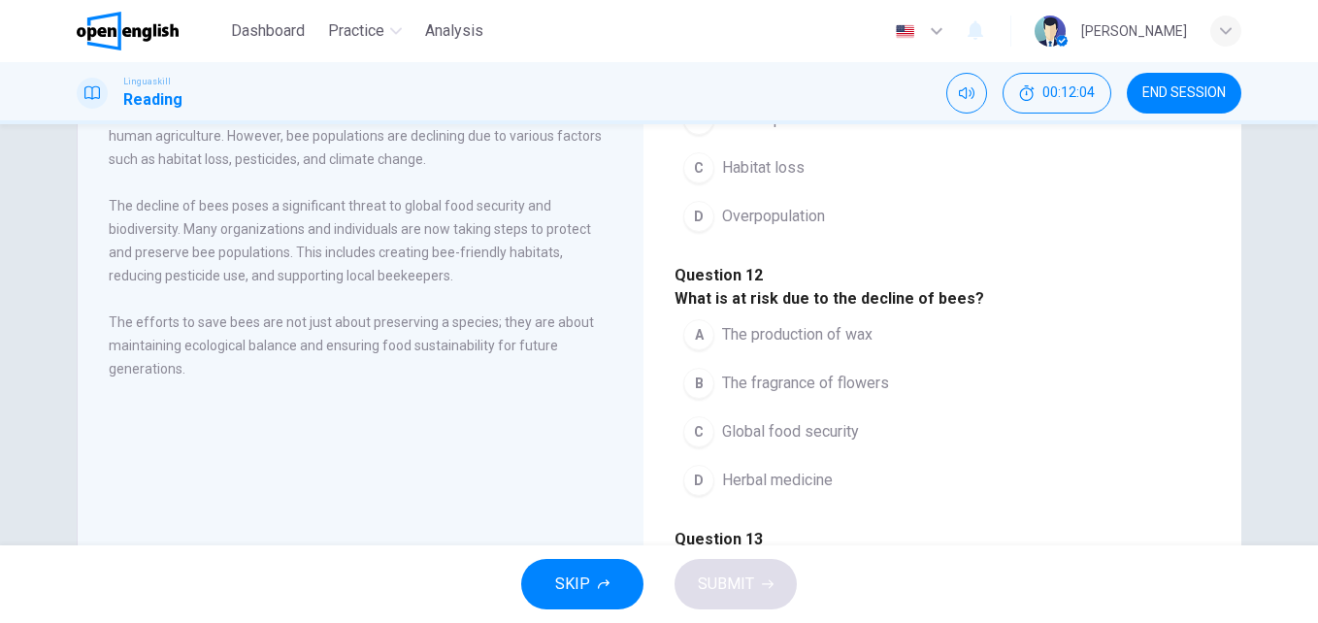
scroll to position [291, 0]
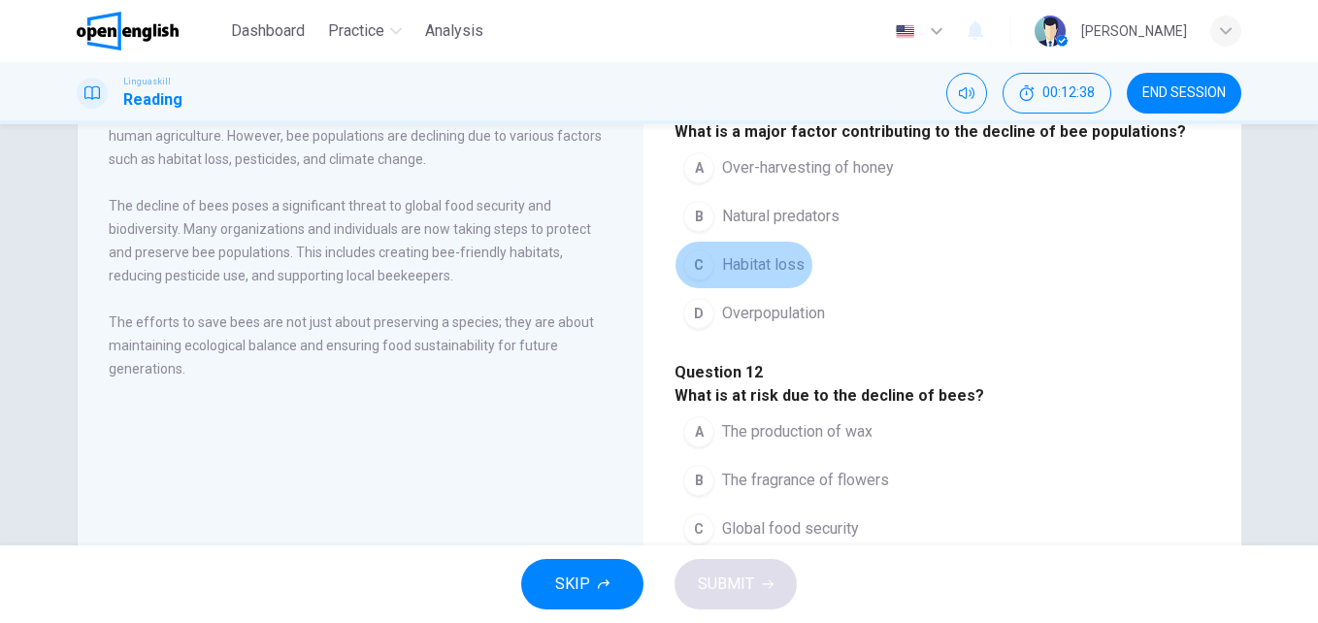
click at [771, 277] on span "Habitat loss" at bounding box center [763, 264] width 82 height 23
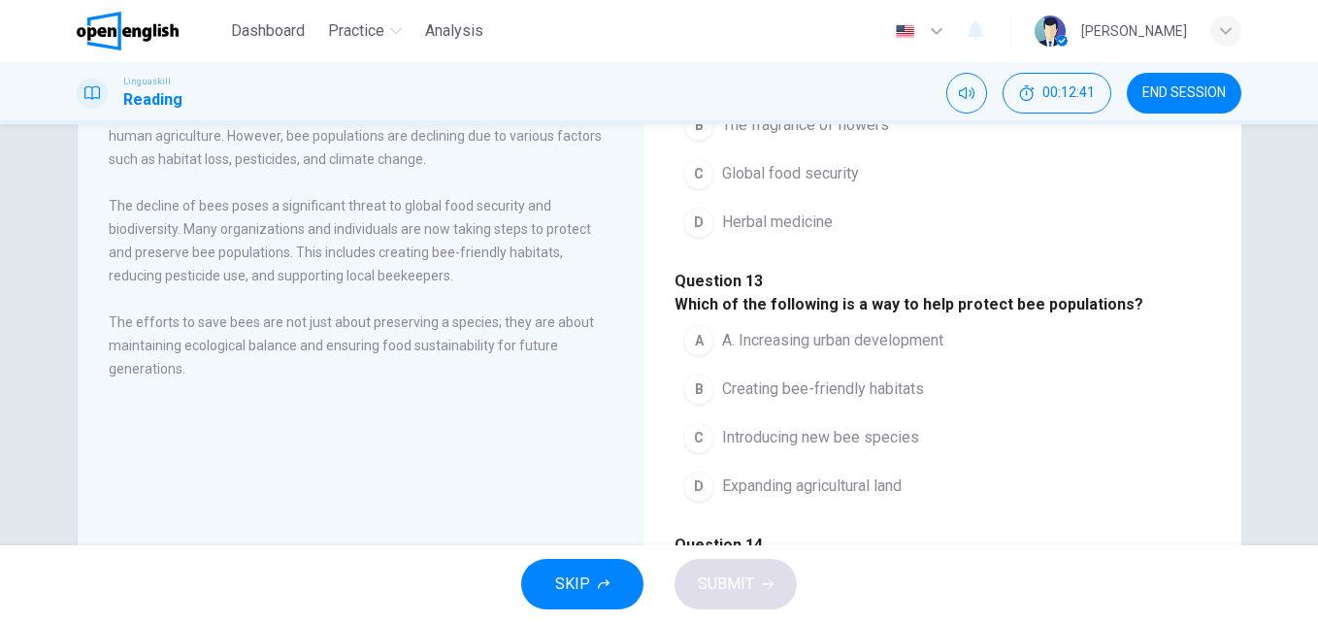
scroll to position [679, 0]
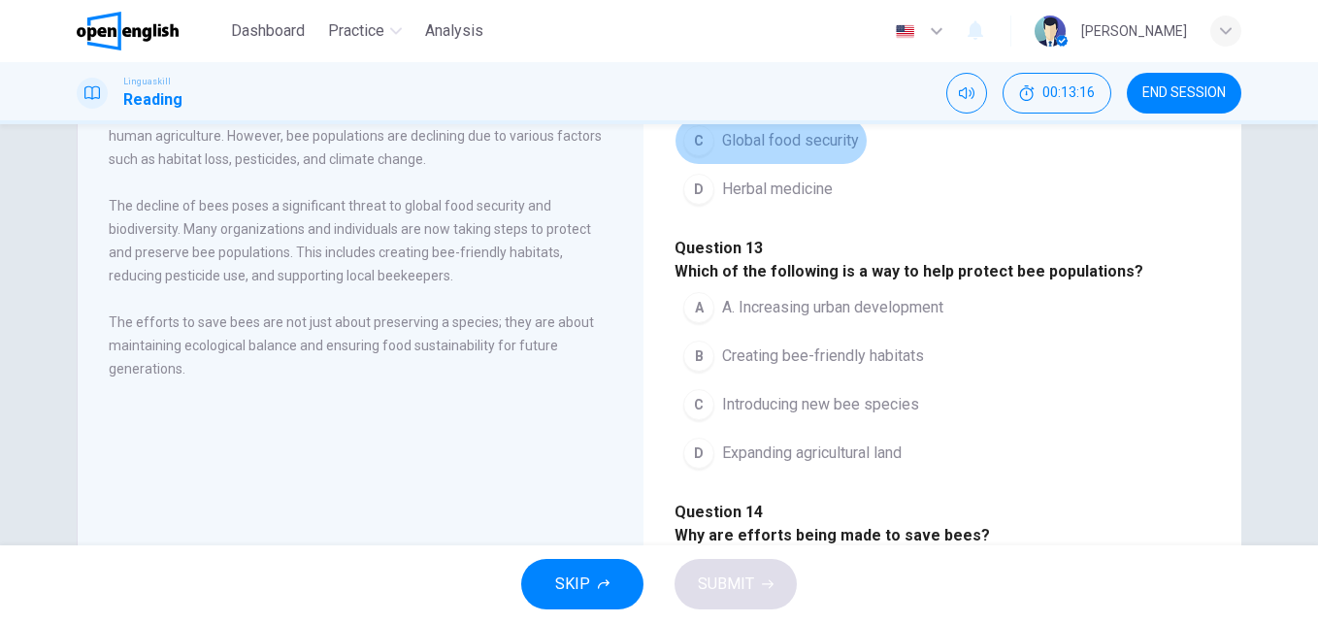
click at [744, 152] on span "Global food security" at bounding box center [790, 140] width 137 height 23
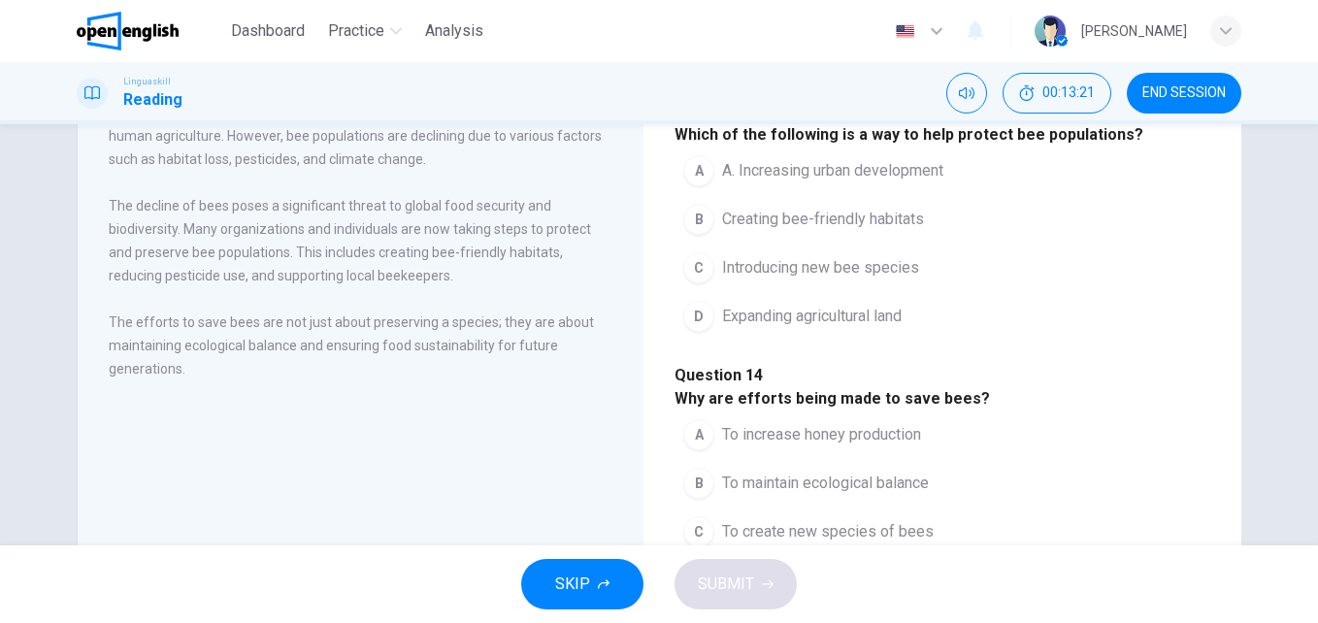
scroll to position [1067, 0]
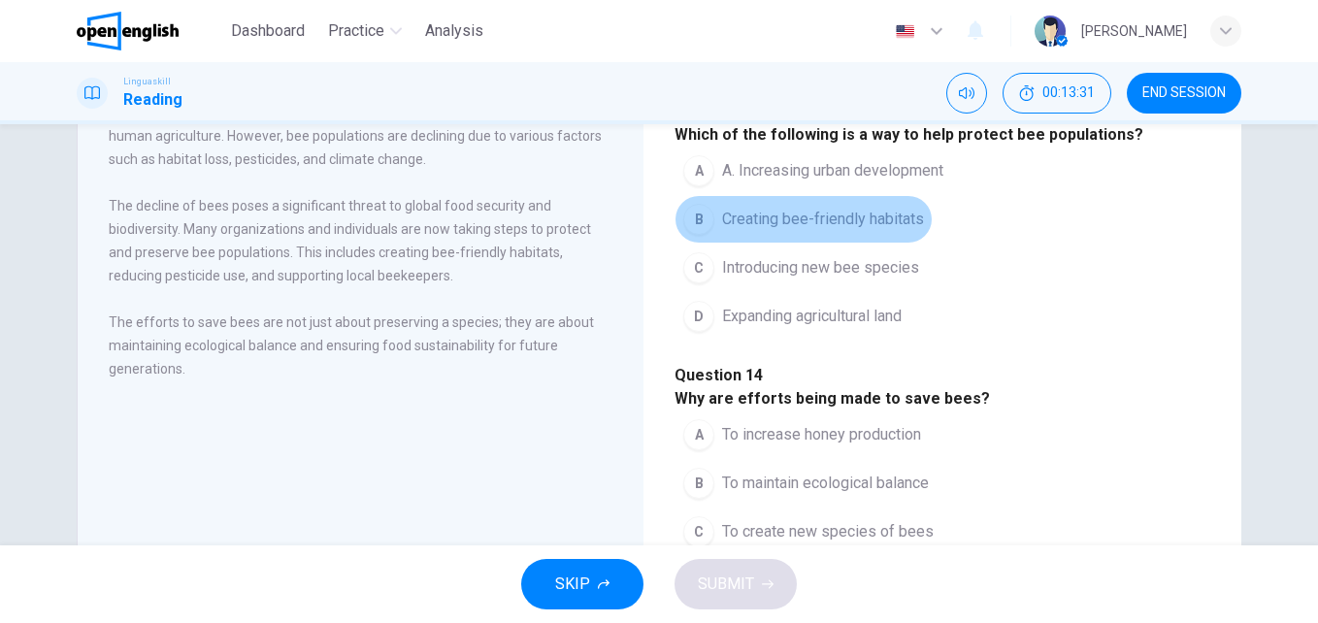
click at [817, 231] on span "Creating bee-friendly habitats" at bounding box center [823, 219] width 202 height 23
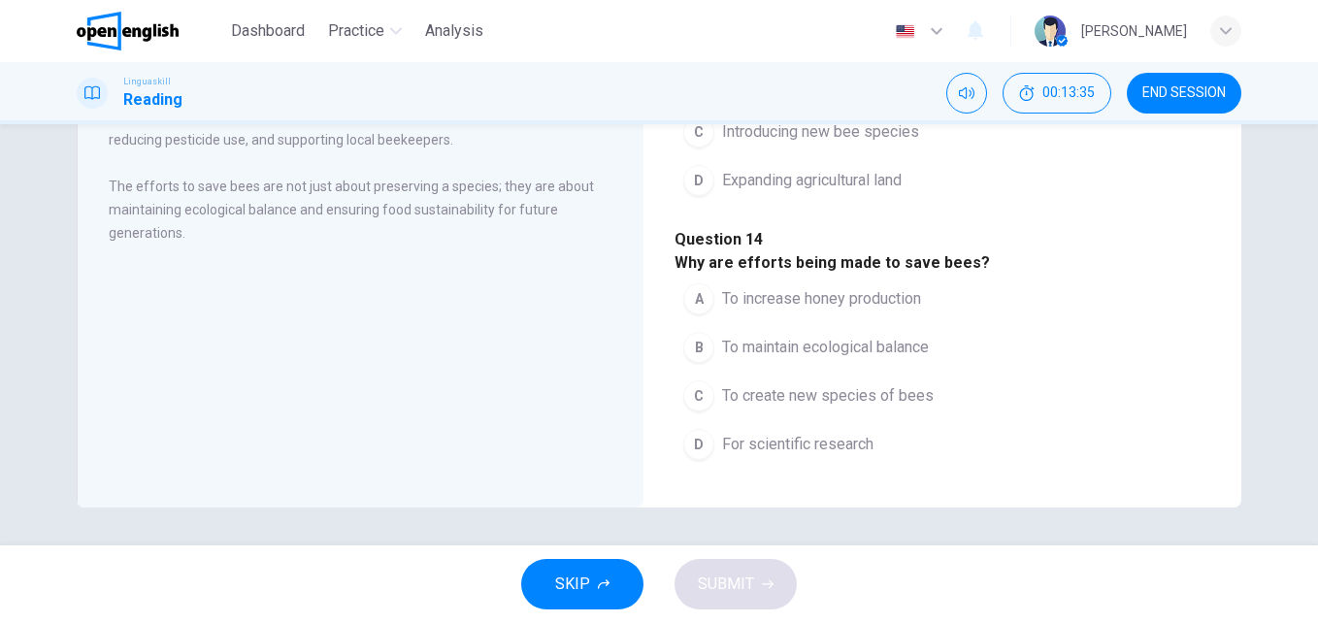
scroll to position [331, 0]
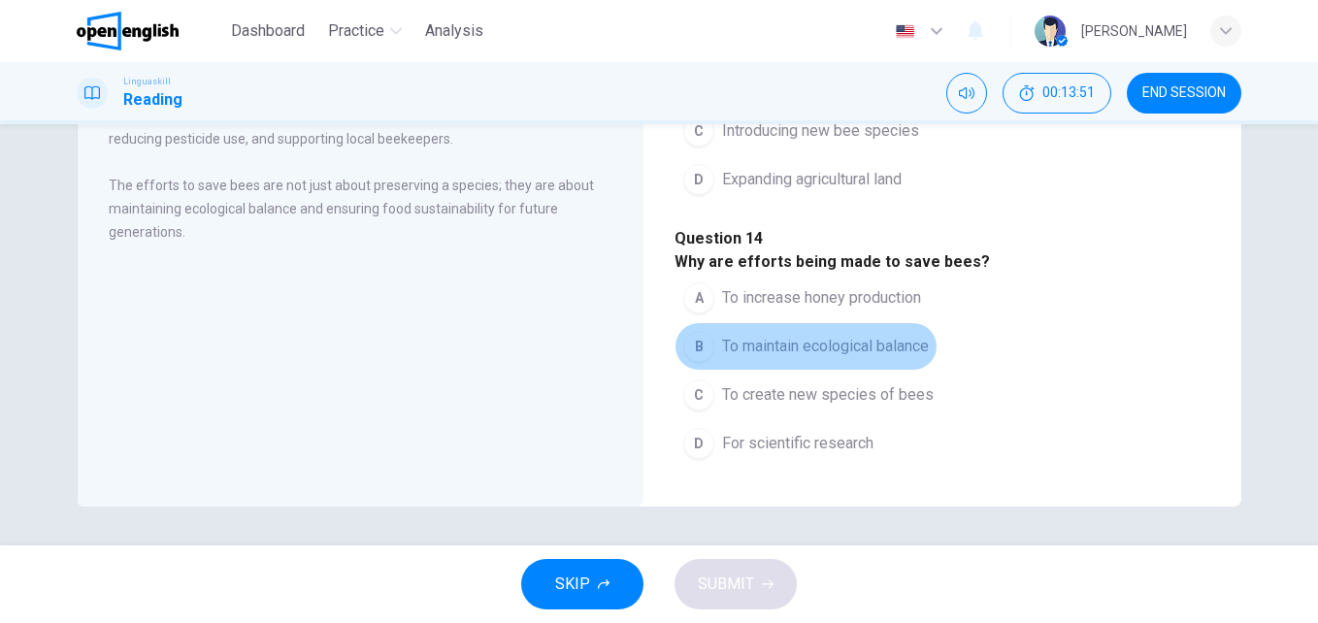
click at [929, 335] on span "To maintain ecological balance" at bounding box center [825, 346] width 207 height 23
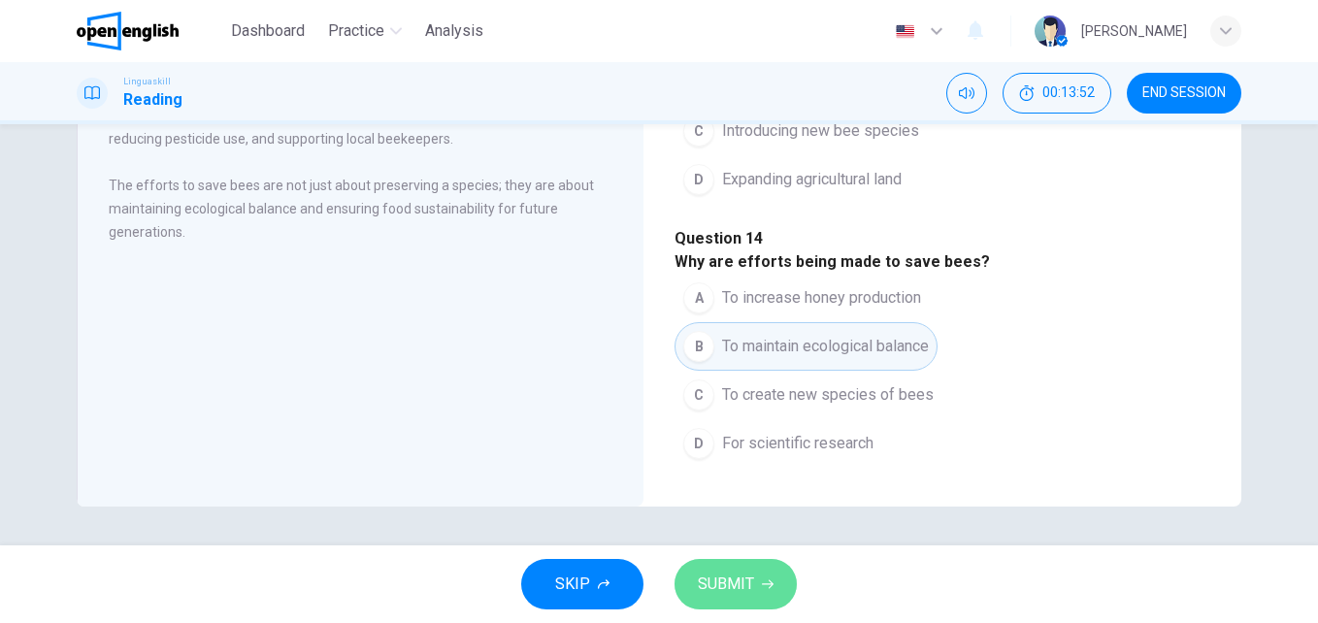
drag, startPoint x: 765, startPoint y: 579, endPoint x: 788, endPoint y: 576, distance: 23.5
click at [768, 579] on icon "button" at bounding box center [768, 584] width 12 height 12
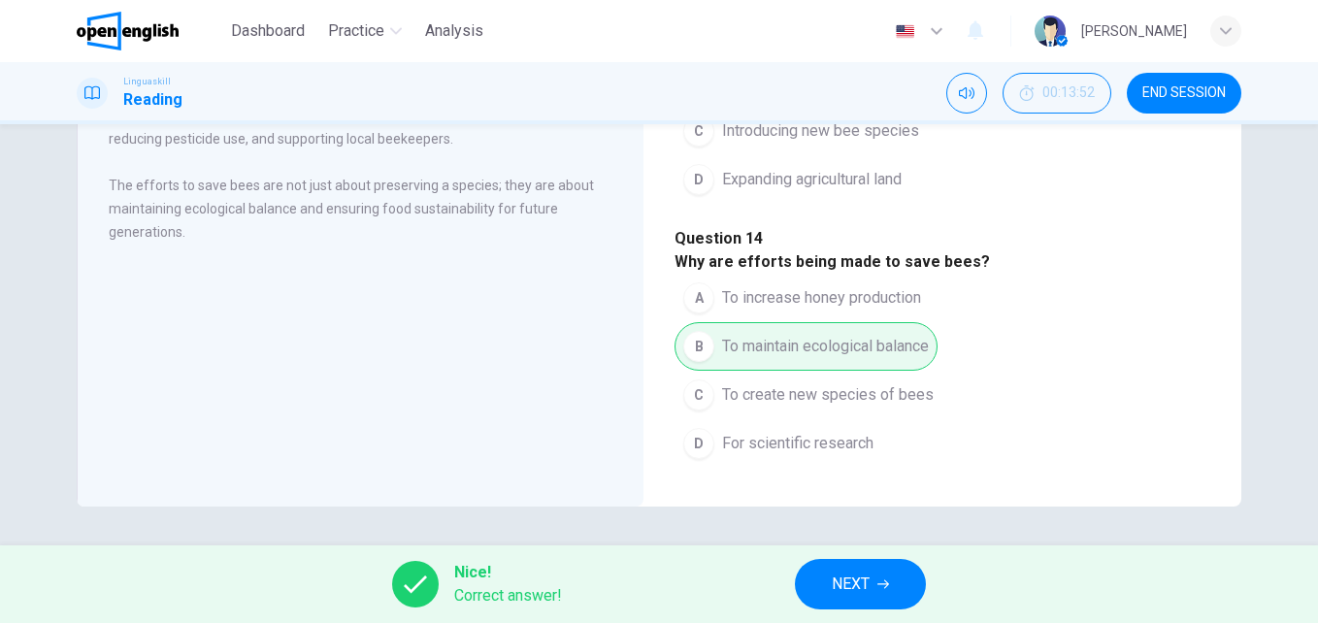
click at [886, 572] on button "NEXT" at bounding box center [860, 584] width 131 height 50
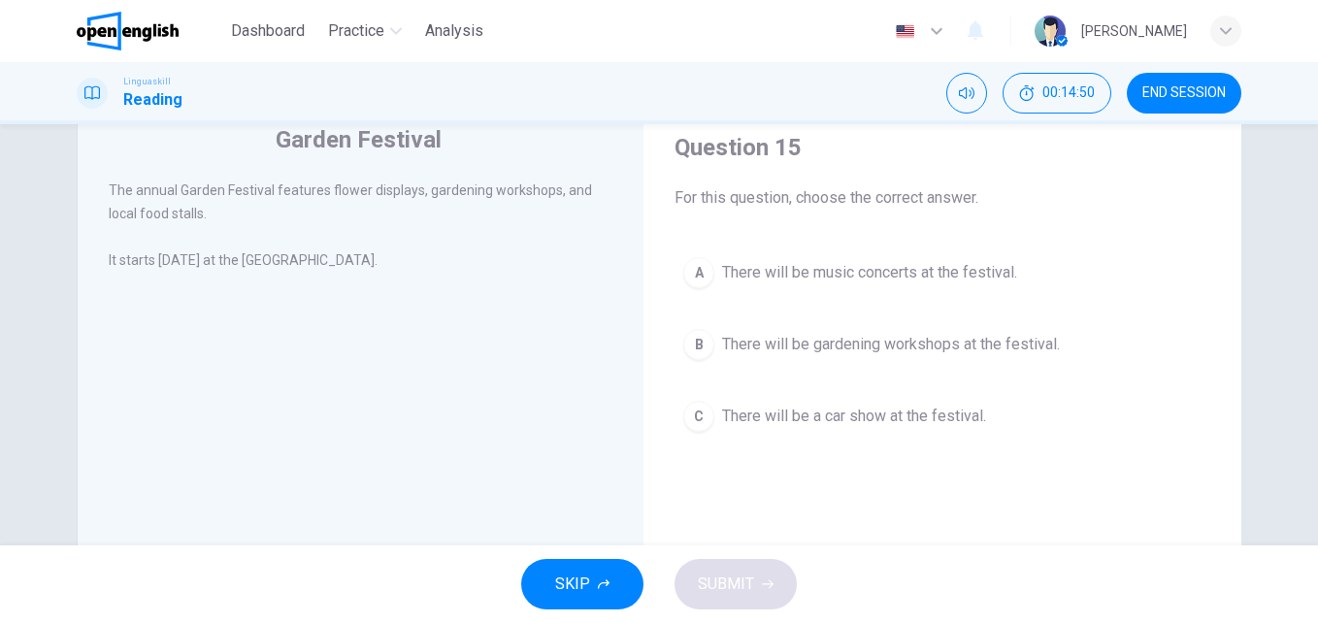
scroll to position [97, 0]
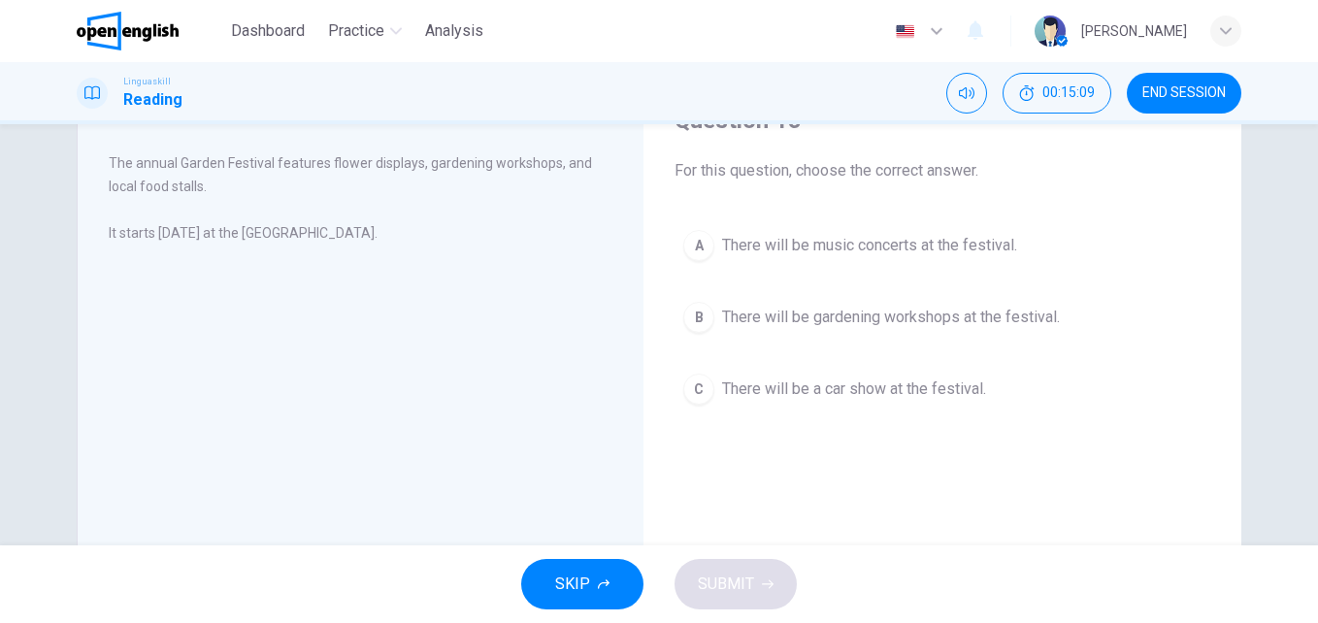
click at [880, 313] on span "There will be gardening workshops at the festival." at bounding box center [891, 317] width 338 height 23
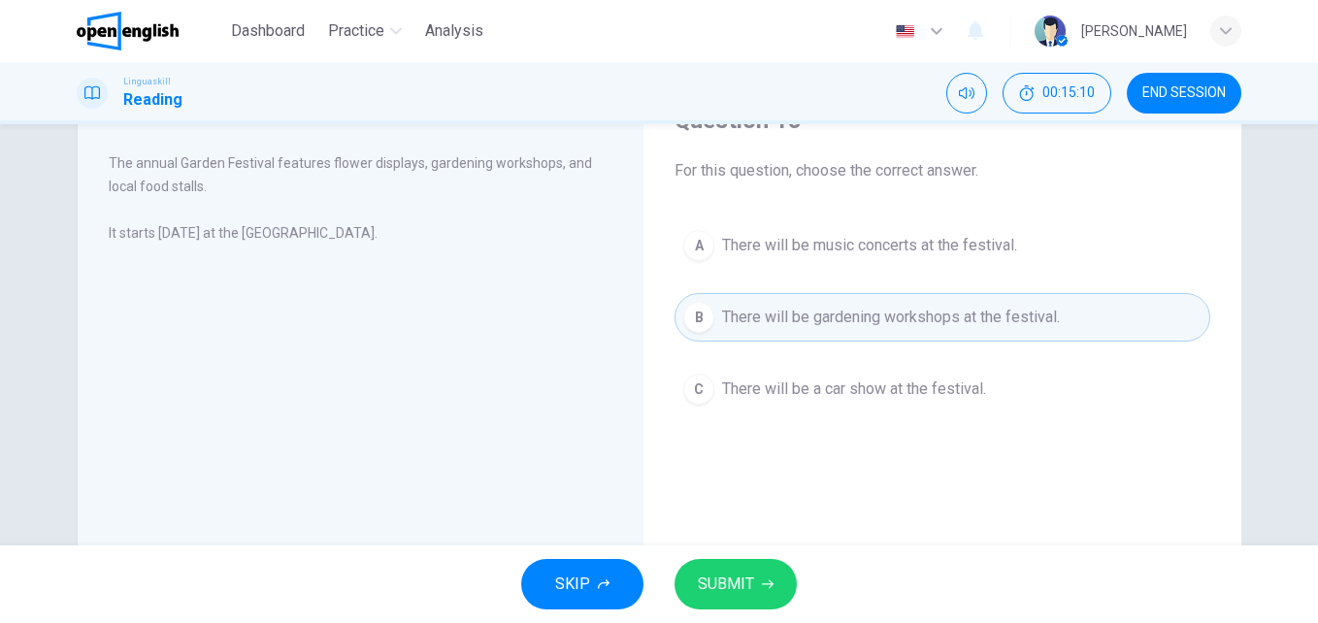
click at [746, 605] on button "SUBMIT" at bounding box center [735, 584] width 122 height 50
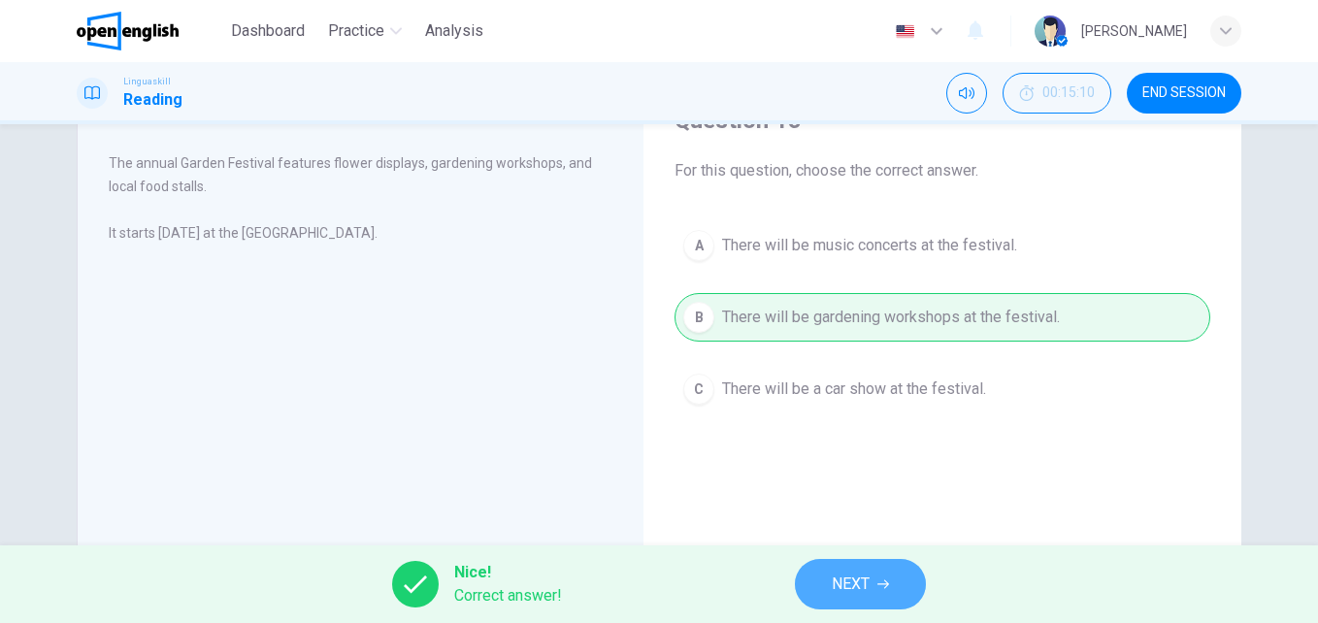
click at [871, 580] on button "NEXT" at bounding box center [860, 584] width 131 height 50
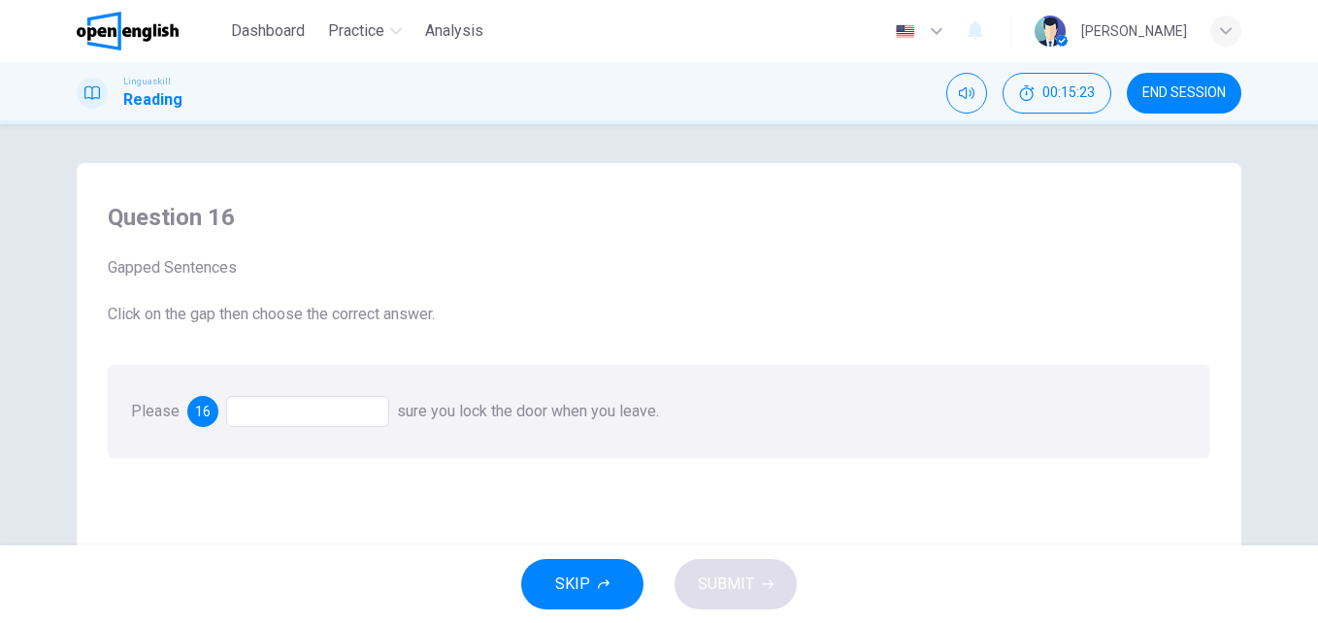
click at [310, 420] on div at bounding box center [307, 411] width 163 height 31
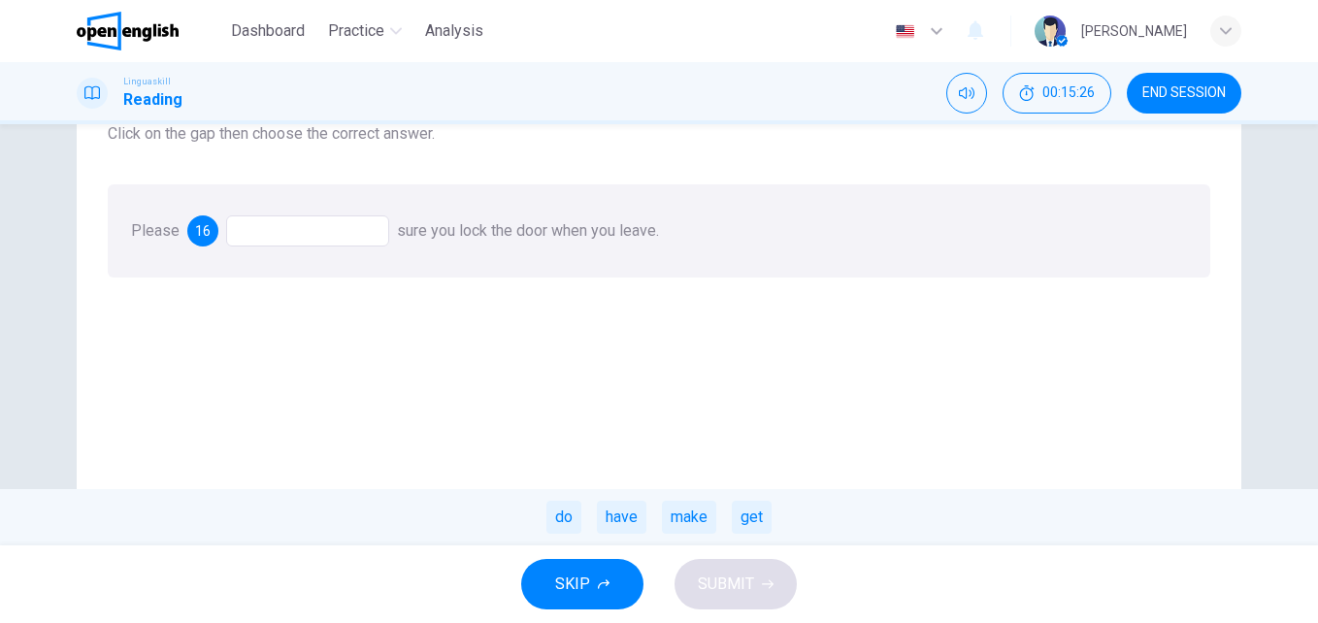
scroll to position [194, 0]
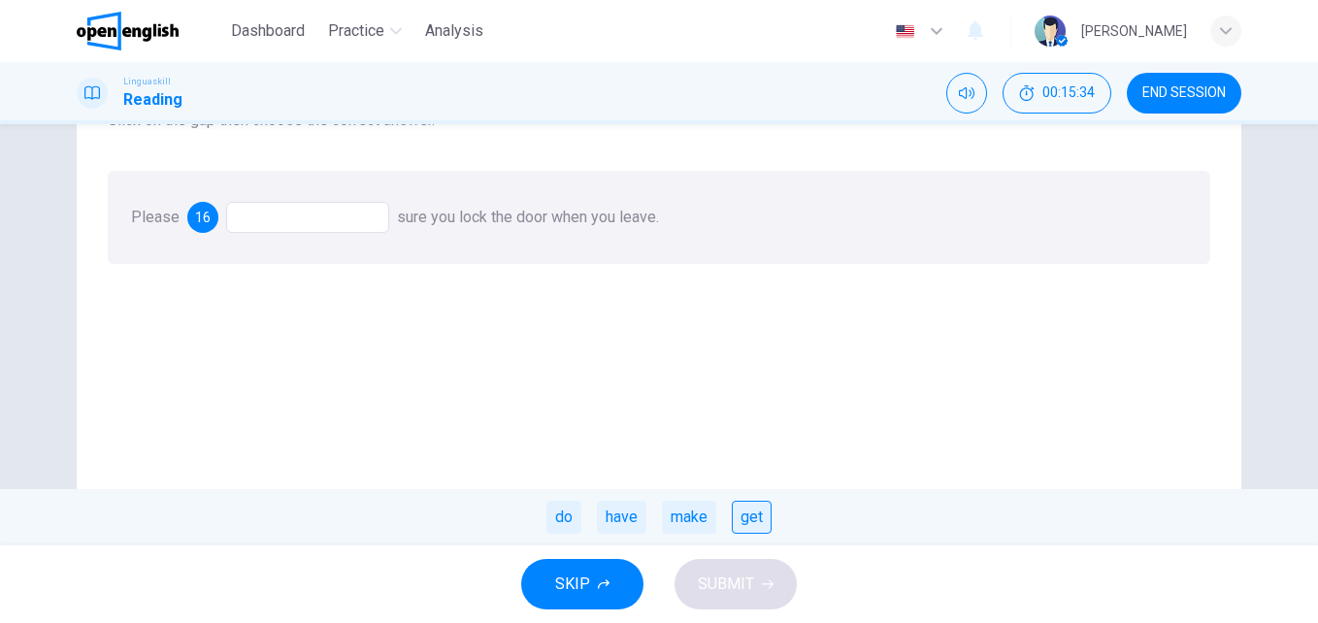
click at [763, 522] on div "get" at bounding box center [752, 517] width 40 height 33
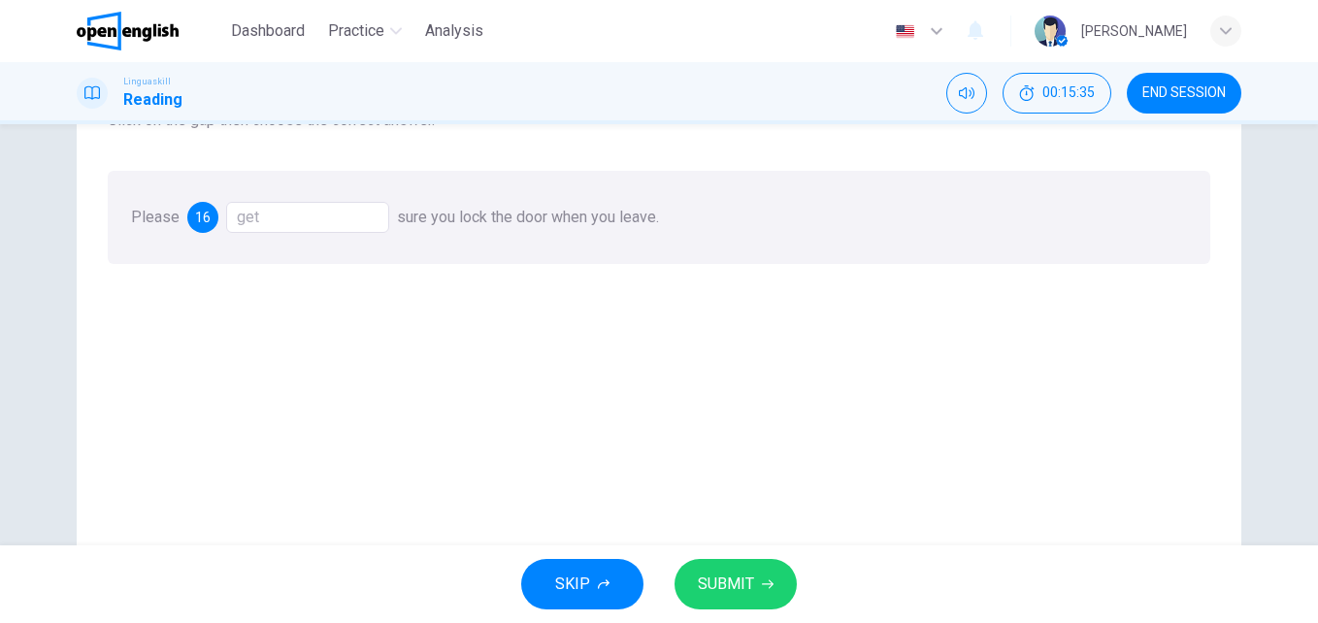
click at [727, 582] on span "SUBMIT" at bounding box center [726, 584] width 56 height 27
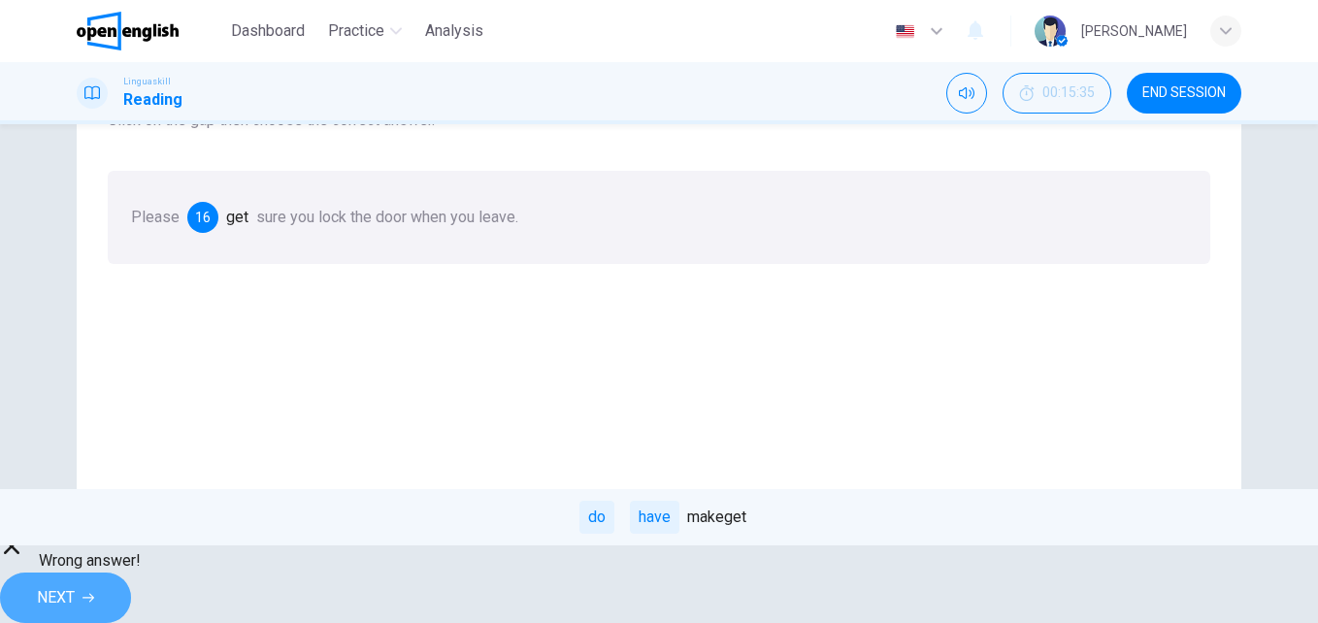
click at [94, 592] on icon "button" at bounding box center [88, 598] width 12 height 12
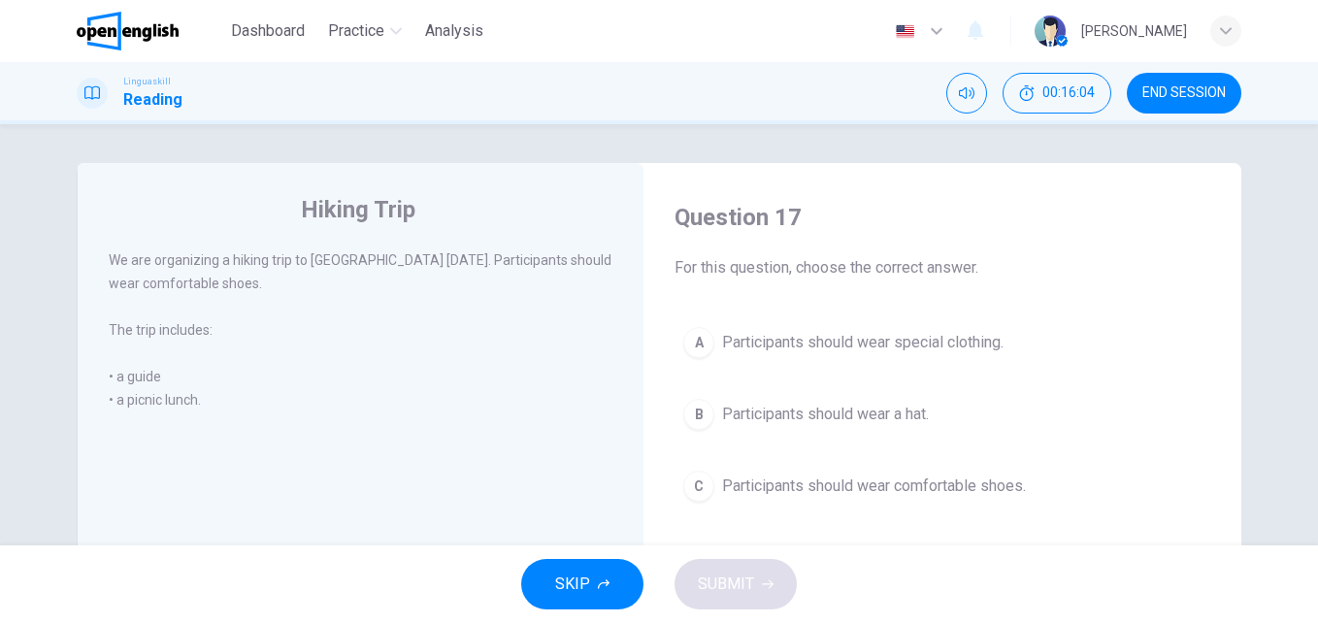
scroll to position [97, 0]
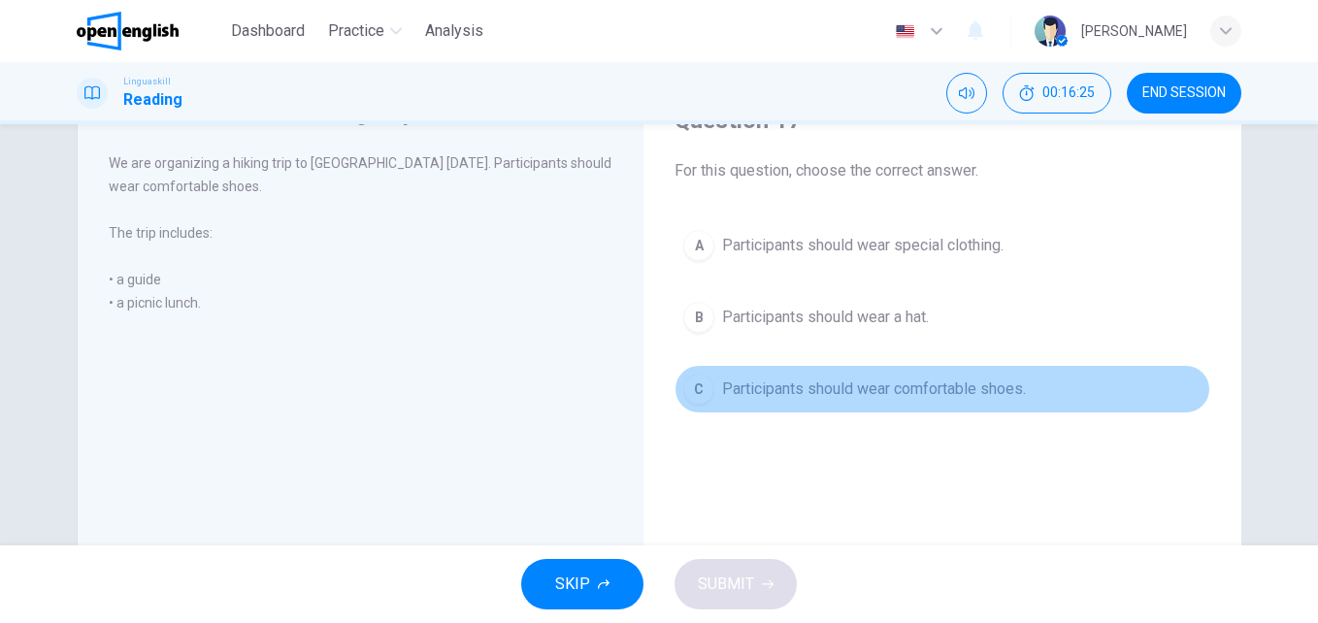
click at [896, 394] on span "Participants should wear comfortable shoes." at bounding box center [874, 388] width 304 height 23
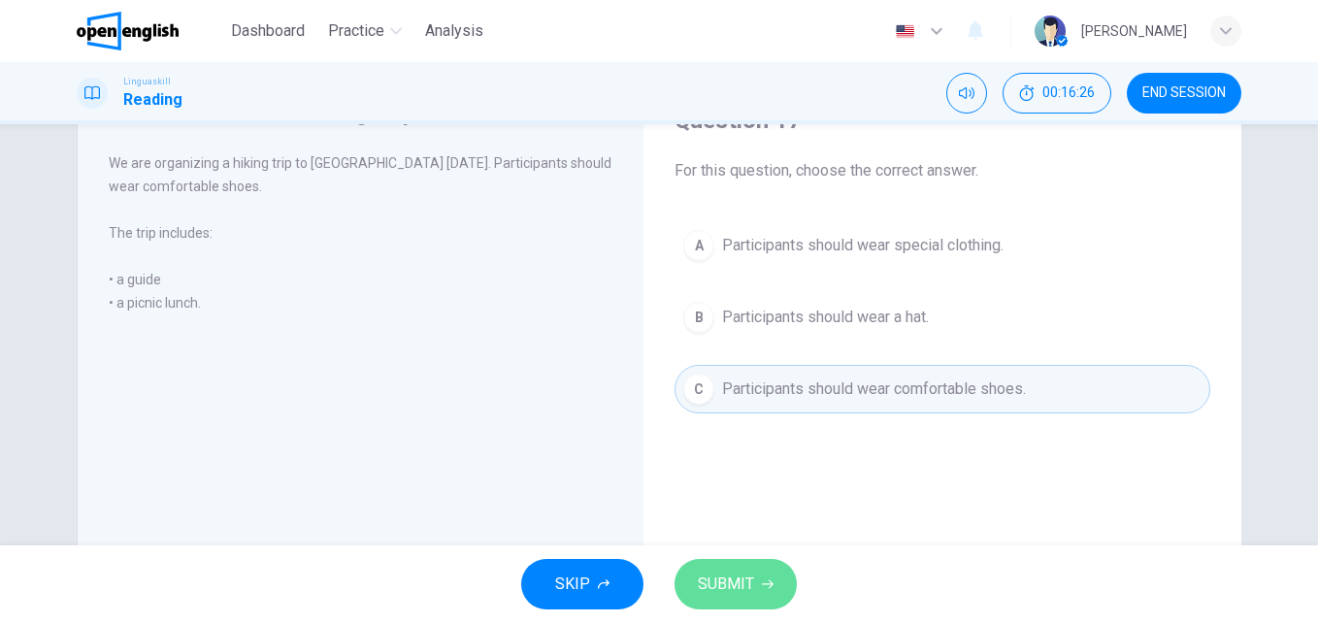
click at [767, 575] on button "SUBMIT" at bounding box center [735, 584] width 122 height 50
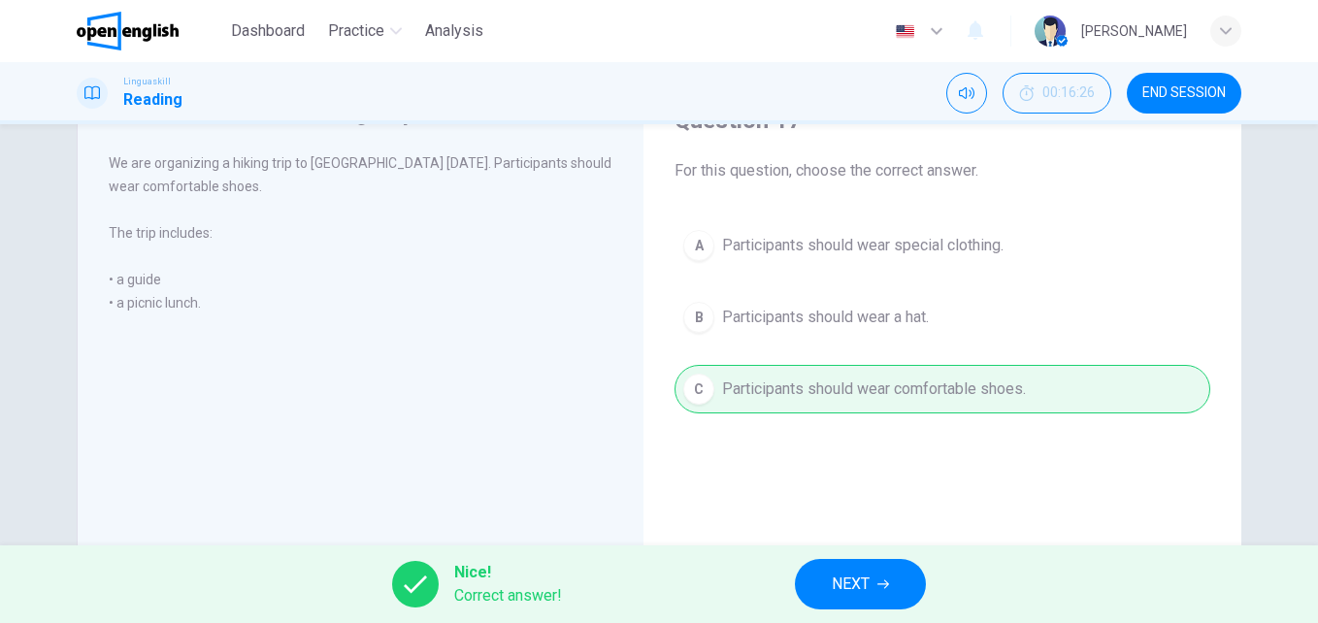
click at [866, 580] on span "NEXT" at bounding box center [851, 584] width 38 height 27
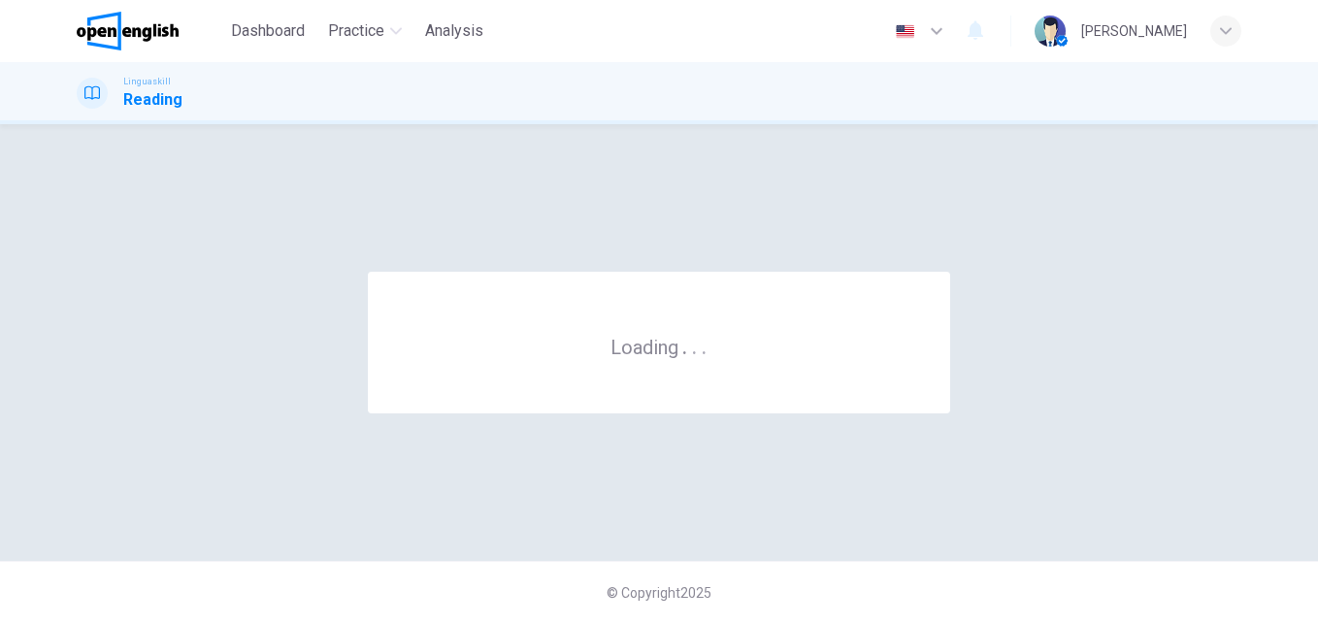
scroll to position [0, 0]
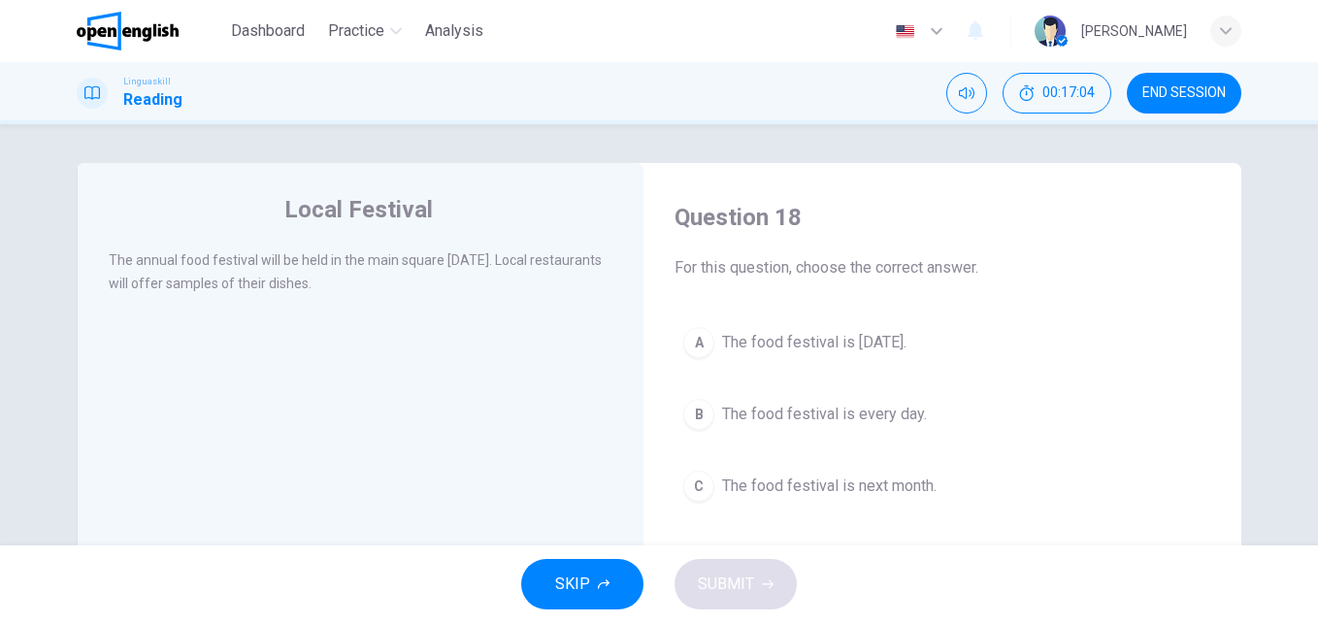
click at [808, 343] on span "The food festival is [DATE]." at bounding box center [814, 342] width 184 height 23
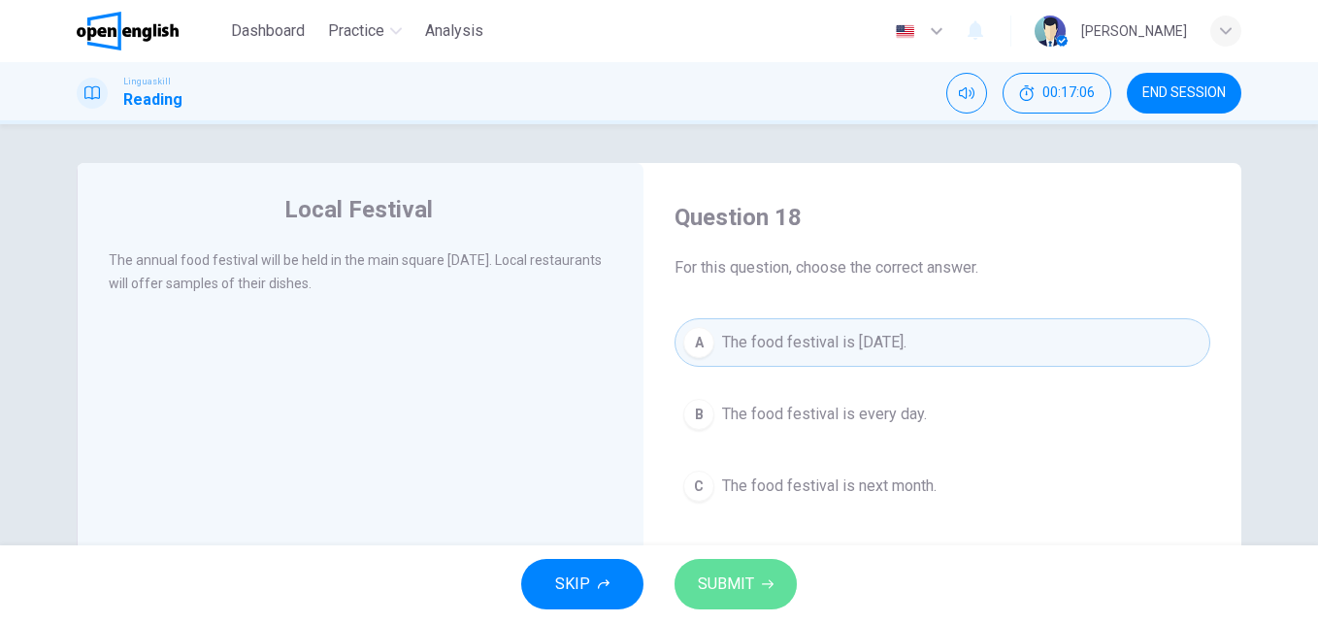
click at [748, 565] on button "SUBMIT" at bounding box center [735, 584] width 122 height 50
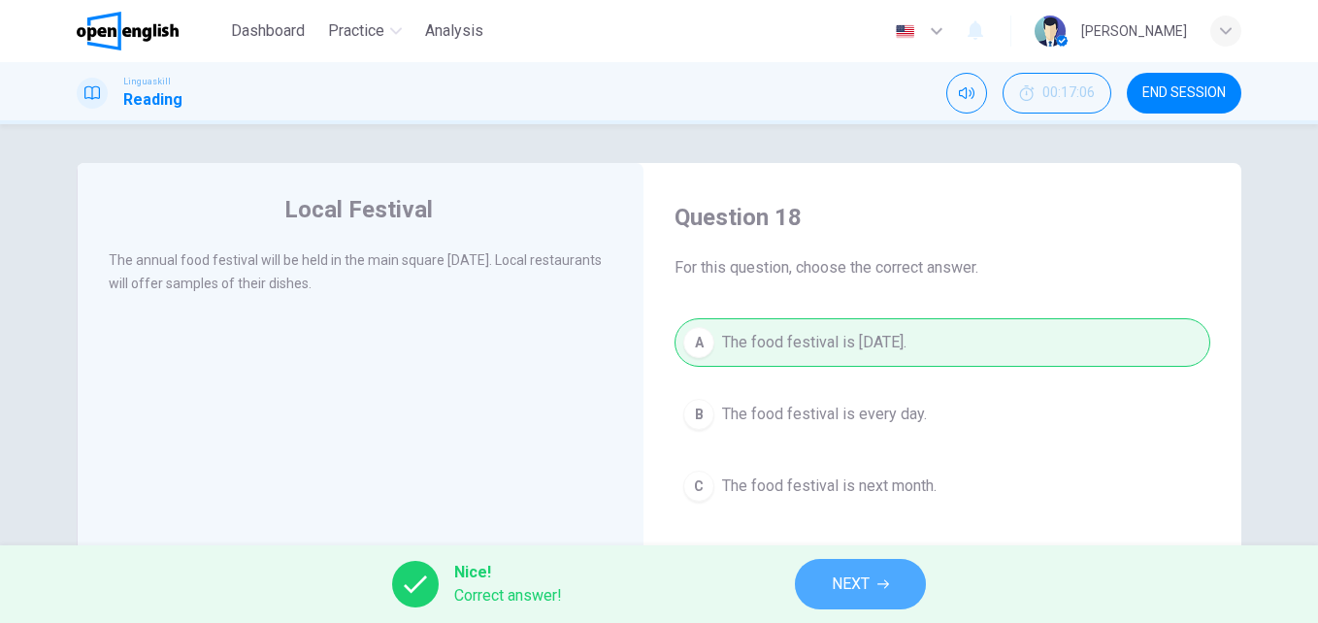
click at [848, 575] on span "NEXT" at bounding box center [851, 584] width 38 height 27
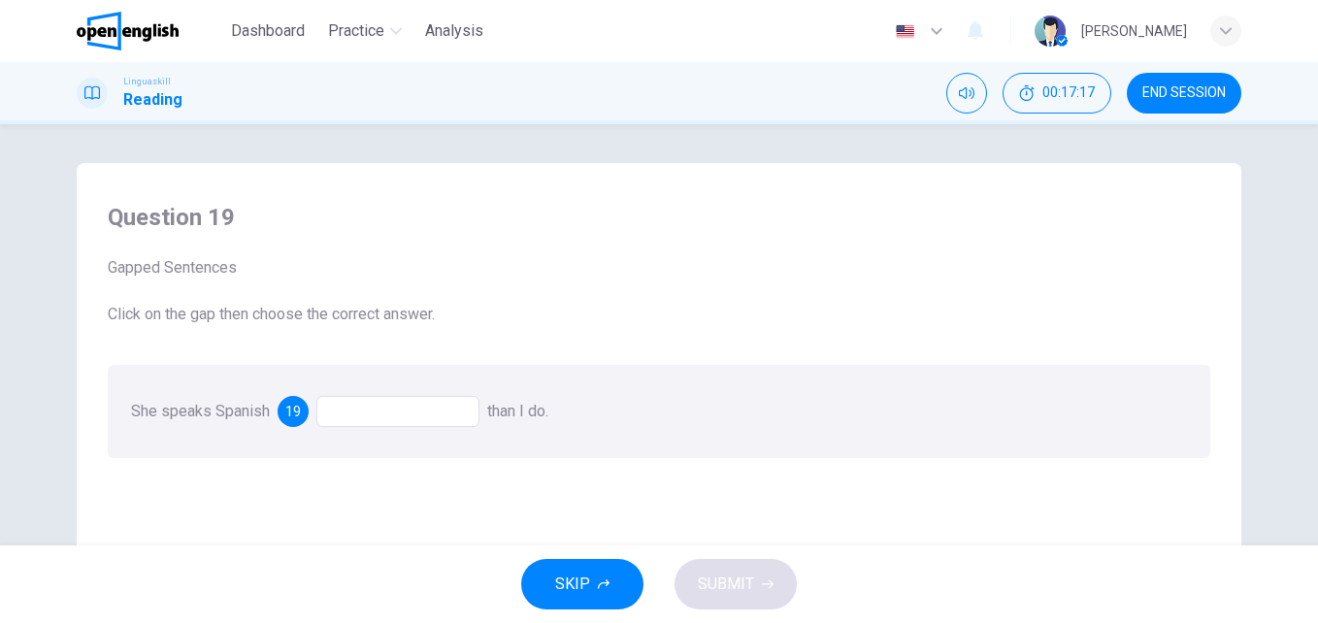
click at [386, 423] on div at bounding box center [397, 411] width 163 height 31
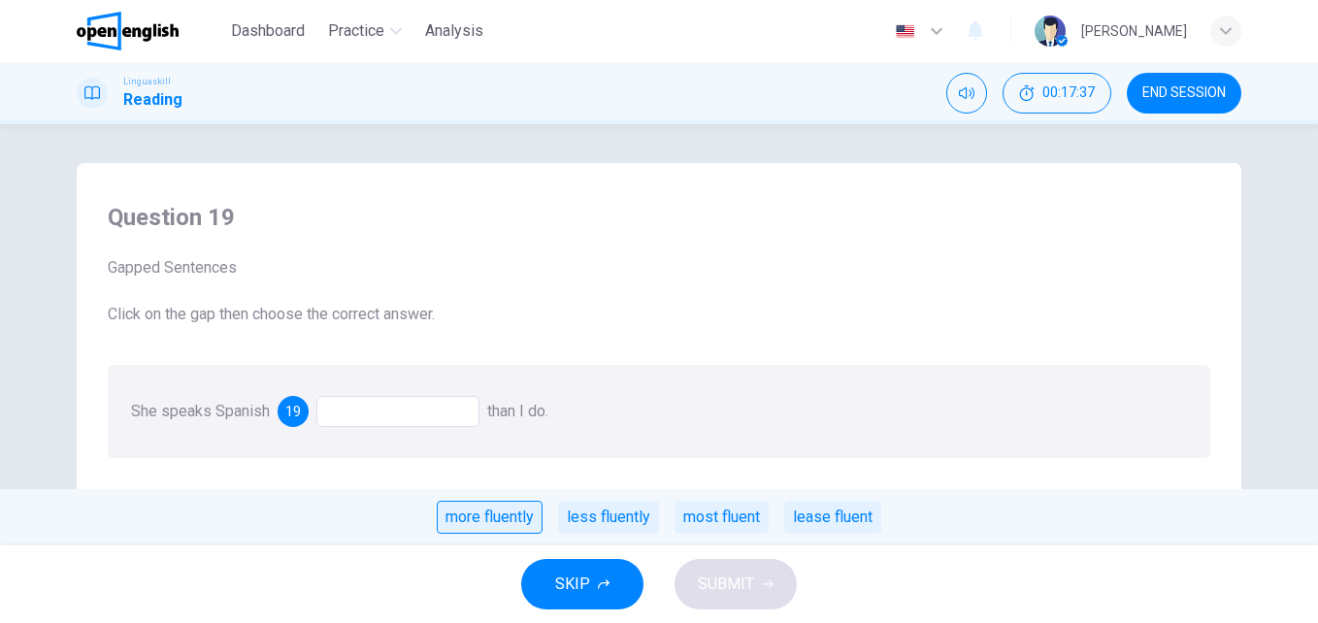
click at [465, 524] on div "more fluently" at bounding box center [490, 517] width 106 height 33
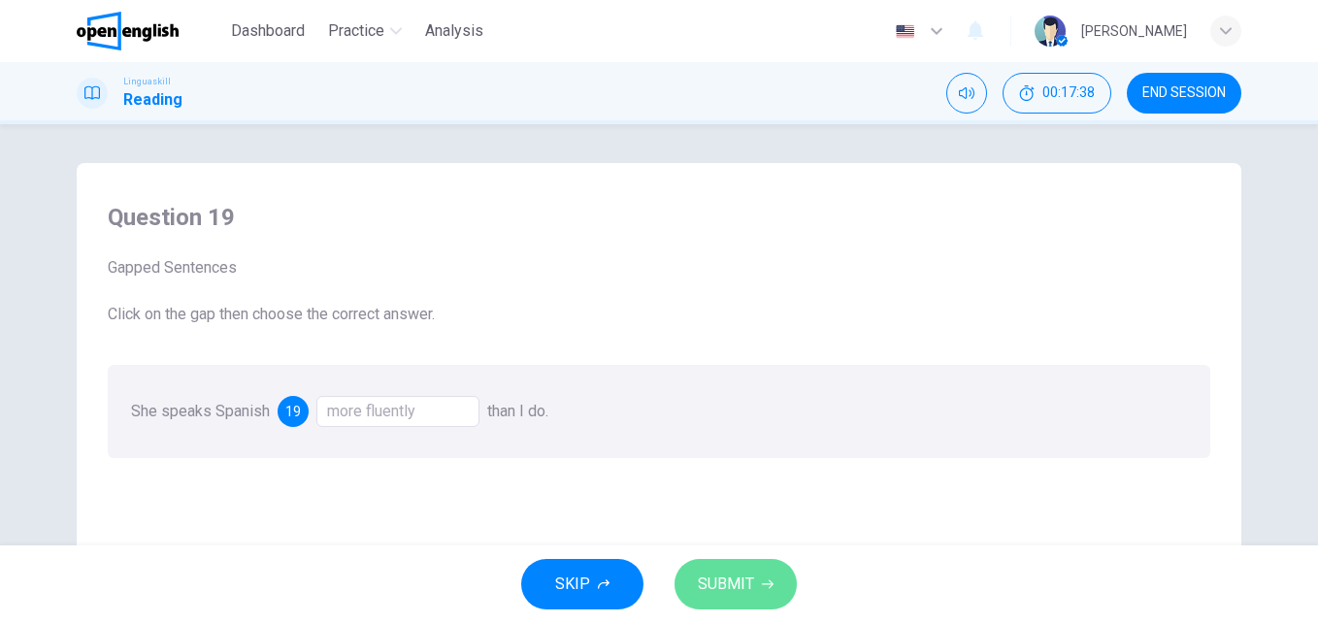
click at [726, 589] on span "SUBMIT" at bounding box center [726, 584] width 56 height 27
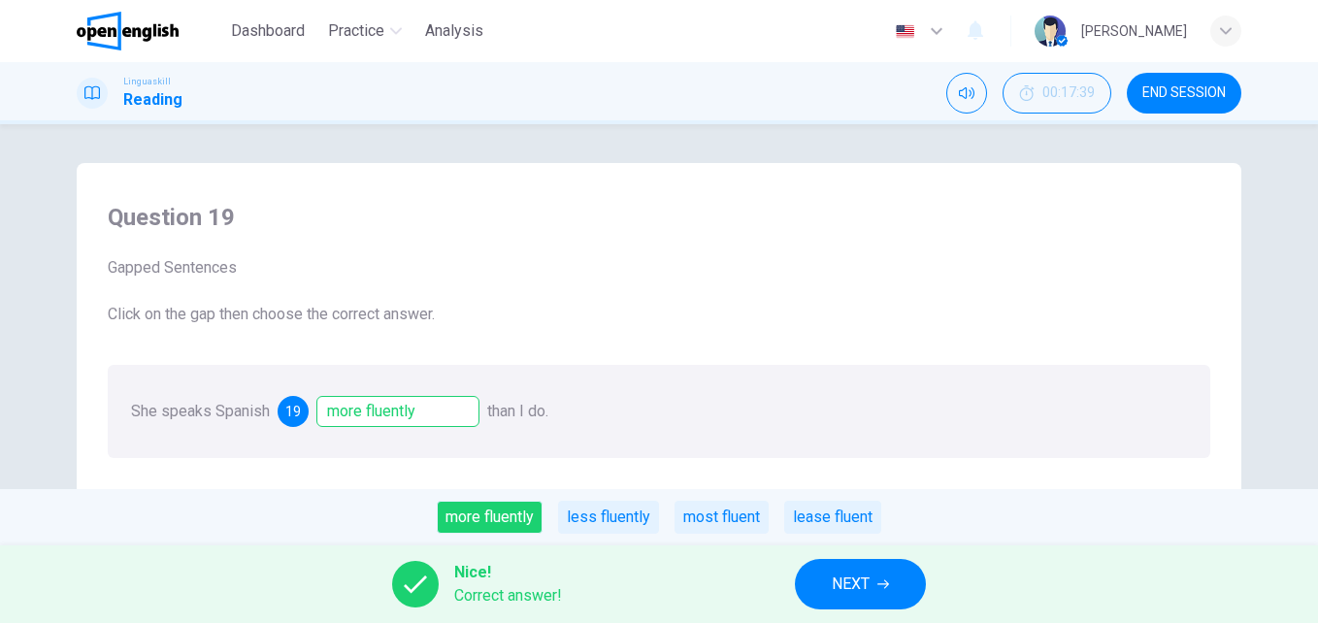
click at [884, 584] on icon "button" at bounding box center [883, 584] width 12 height 9
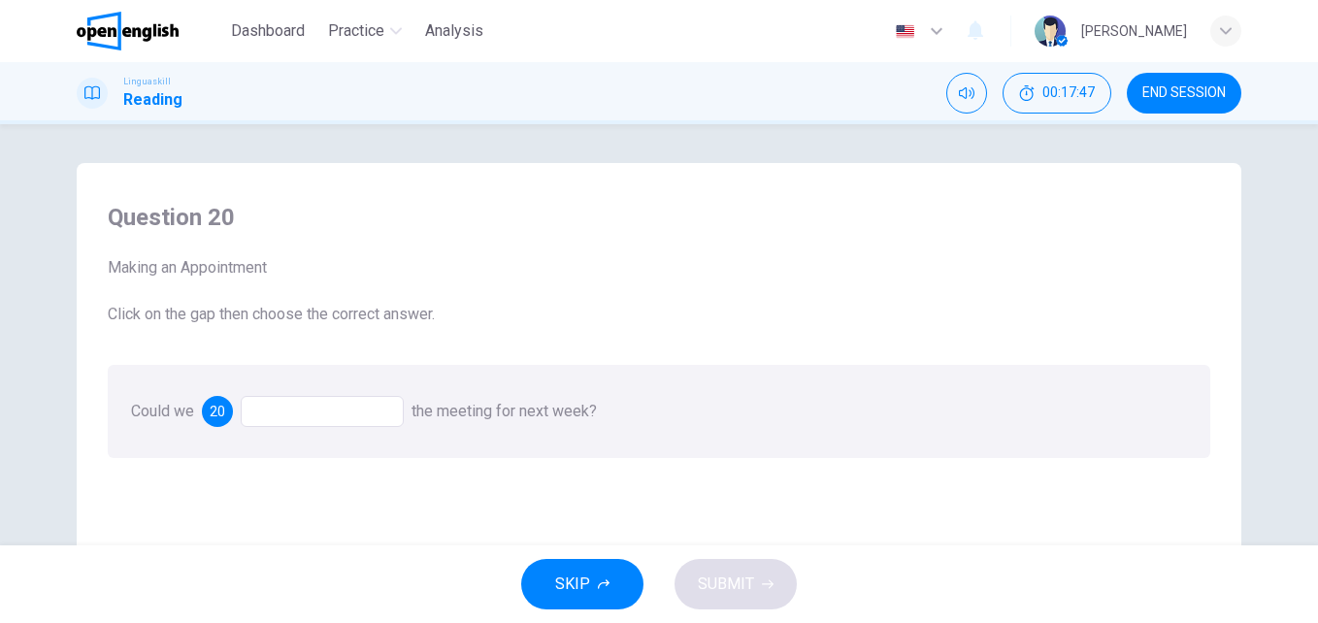
click at [290, 414] on div at bounding box center [322, 411] width 163 height 31
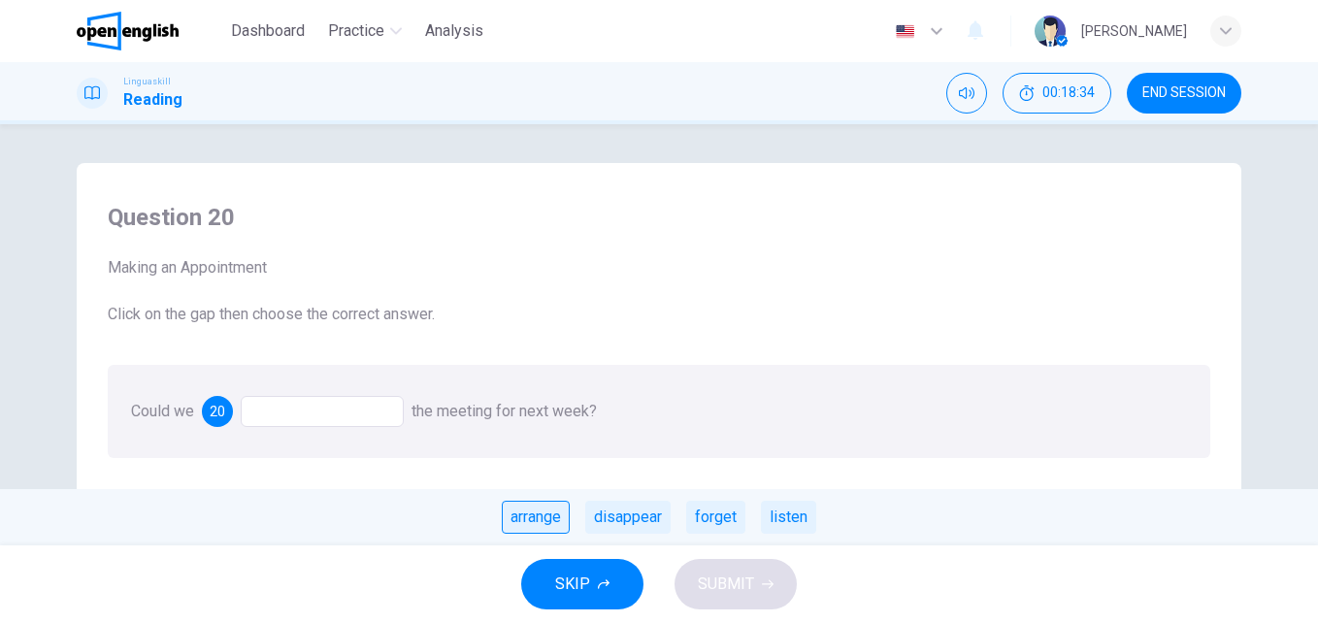
click at [540, 520] on div "arrange" at bounding box center [536, 517] width 68 height 33
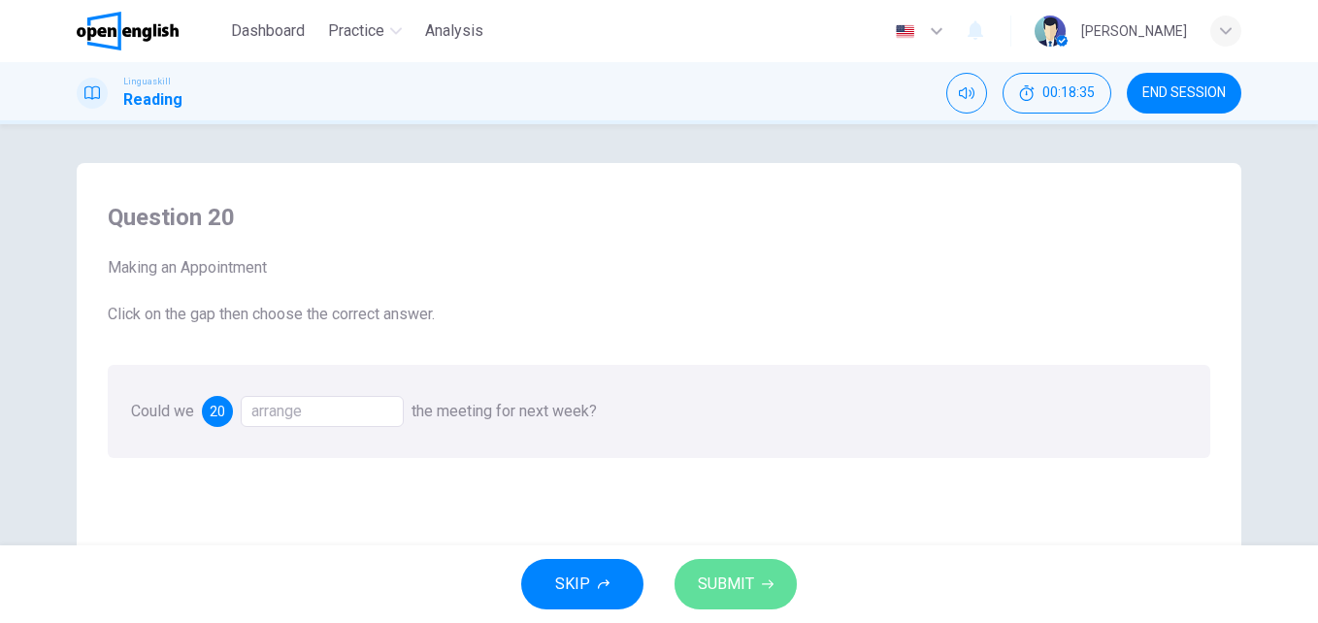
click at [732, 588] on span "SUBMIT" at bounding box center [726, 584] width 56 height 27
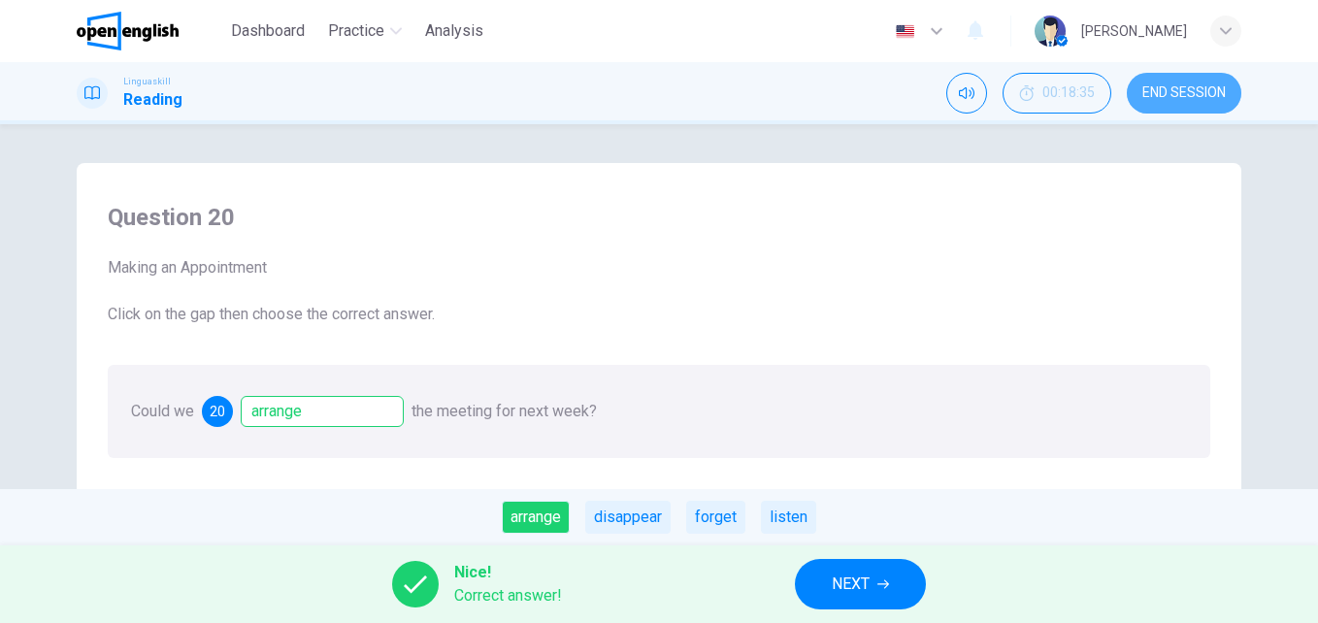
click at [1180, 92] on span "END SESSION" at bounding box center [1183, 93] width 83 height 16
